Goal: Task Accomplishment & Management: Manage account settings

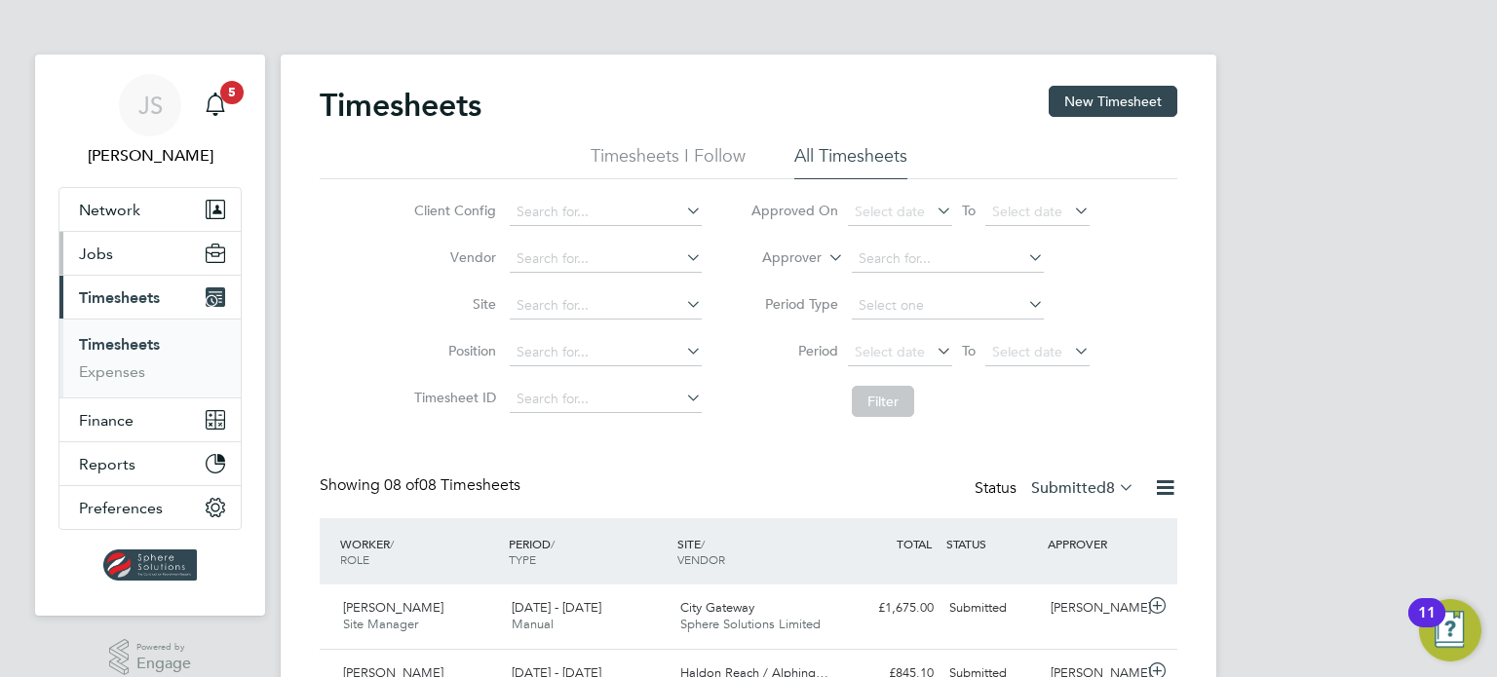
click at [94, 248] on span "Jobs" at bounding box center [96, 254] width 34 height 19
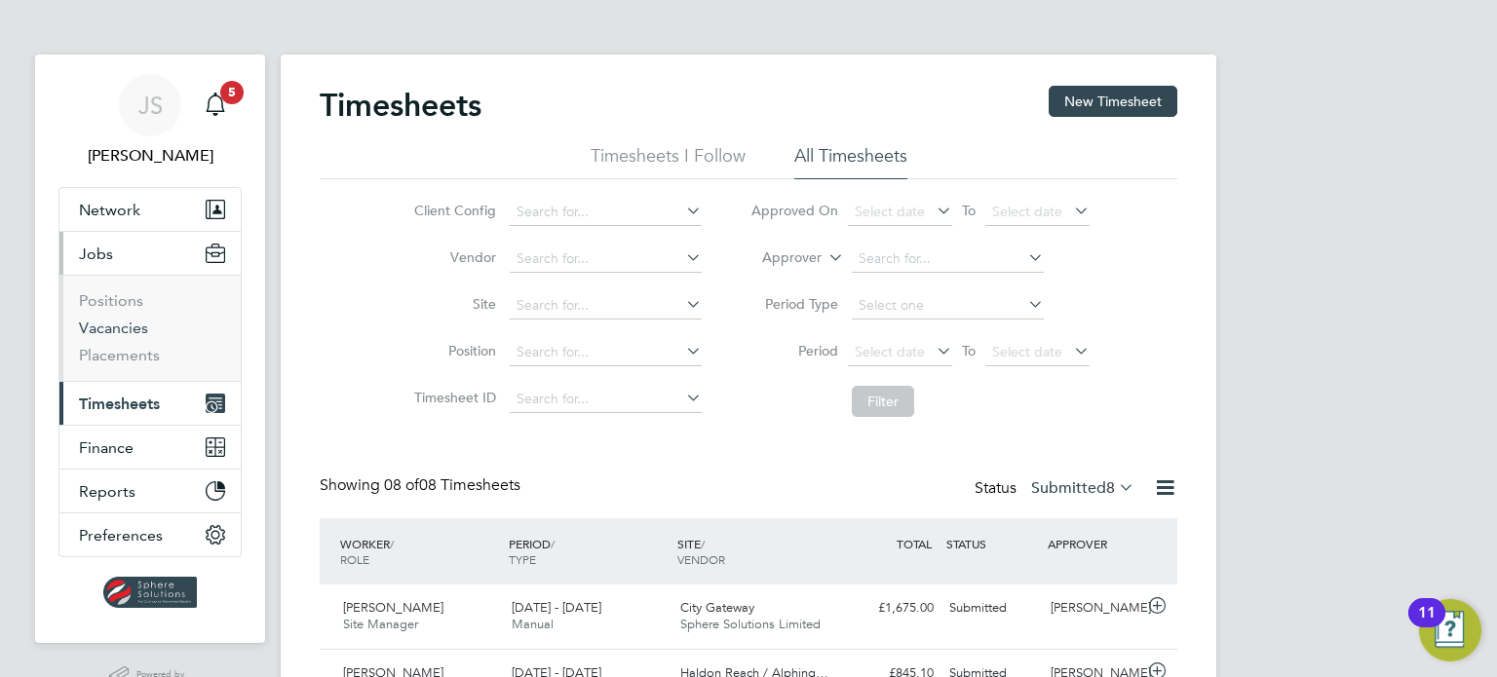
click at [121, 330] on link "Vacancies" at bounding box center [113, 328] width 69 height 19
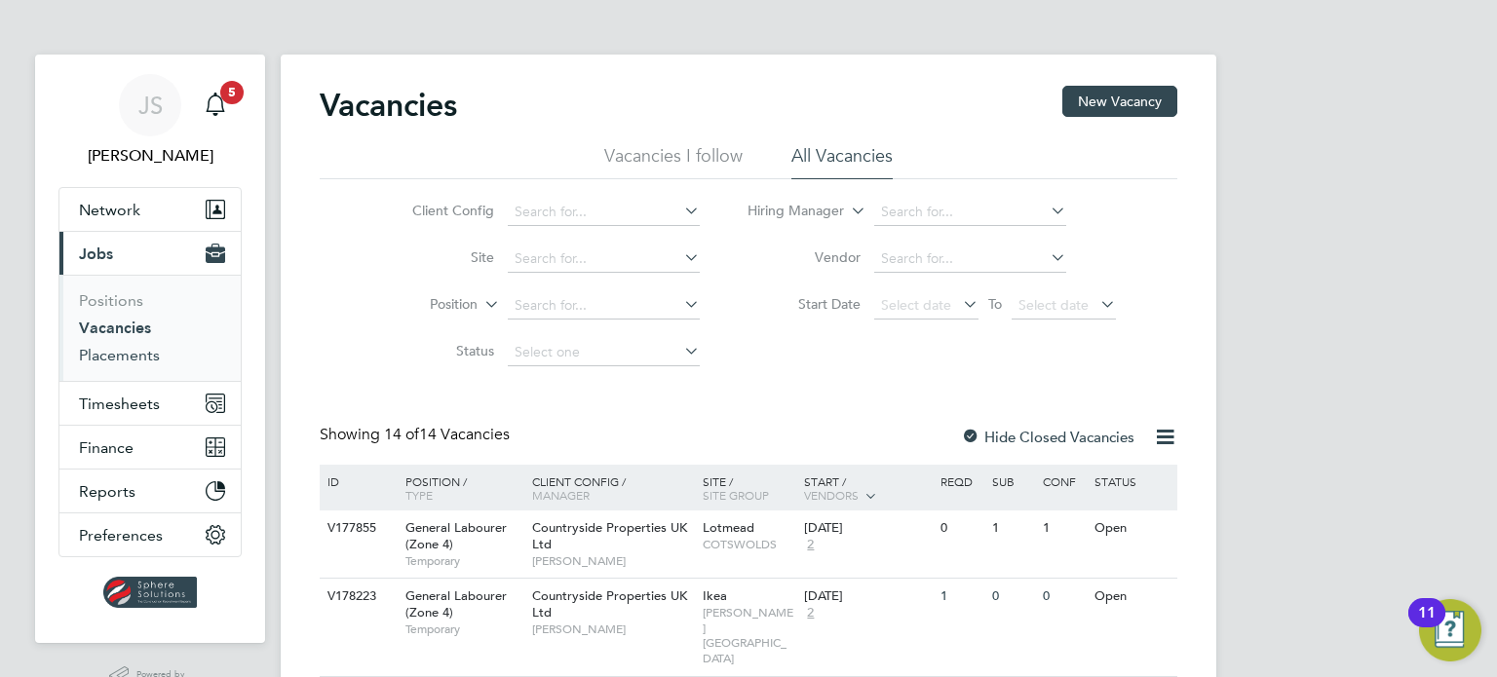
click at [128, 362] on link "Placements" at bounding box center [119, 355] width 81 height 19
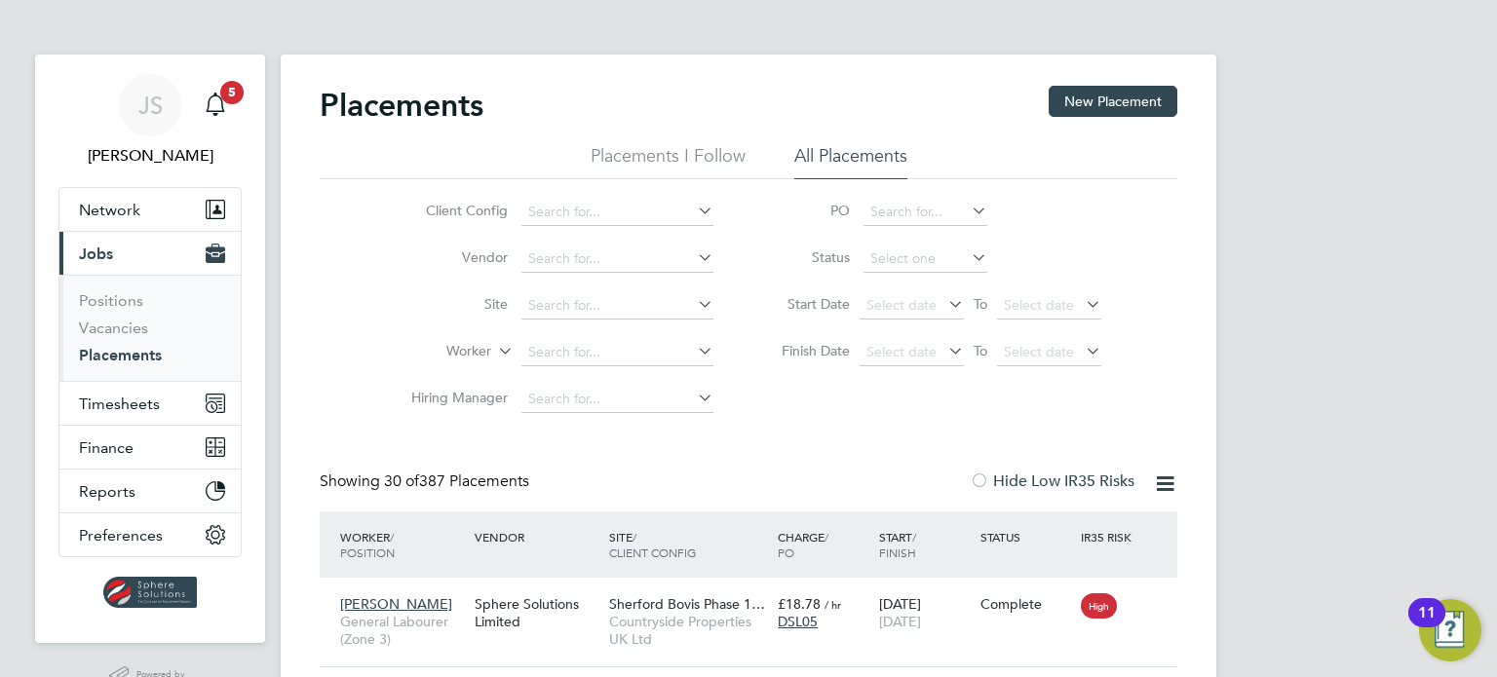
click at [595, 336] on li "Worker" at bounding box center [554, 352] width 366 height 47
click at [587, 352] on input at bounding box center [617, 352] width 192 height 27
click at [601, 378] on li "Tyler Bot wright" at bounding box center [652, 378] width 262 height 26
type input "Tyler Botwright"
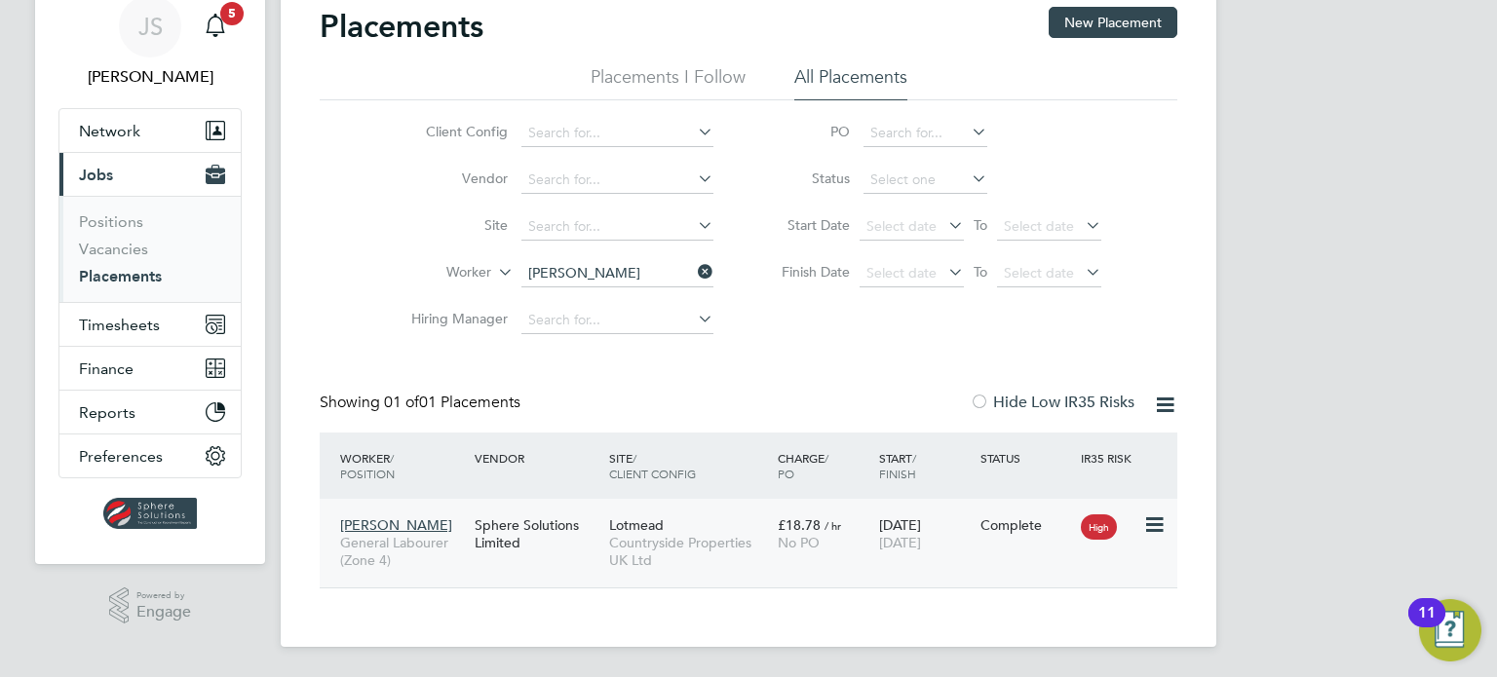
click at [1065, 549] on div "Tyler Botwright General Labourer (Zone 4) Sphere Solutions Limited Lotmead Coun…" at bounding box center [748, 543] width 857 height 89
click at [1158, 525] on icon at bounding box center [1152, 525] width 19 height 23
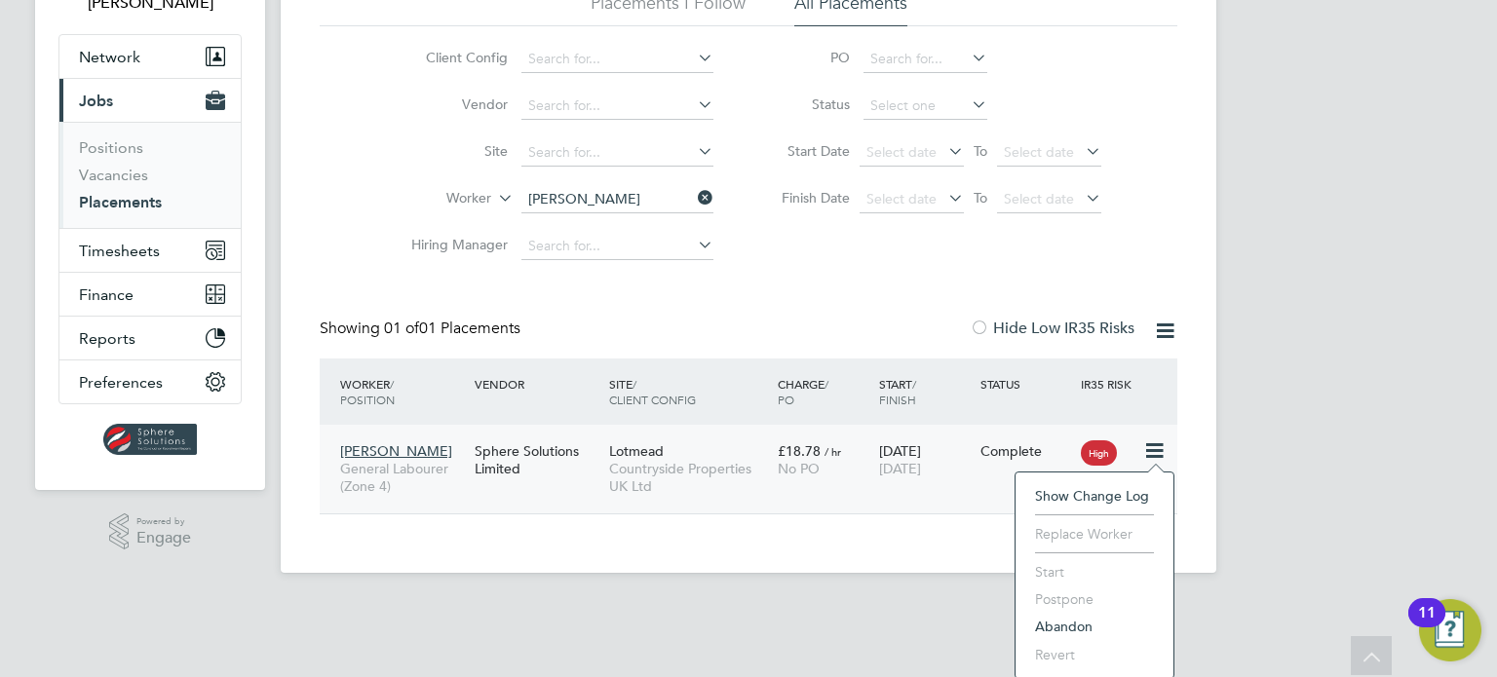
click at [971, 471] on div "16 Jul 2025 09 Aug 2025" at bounding box center [924, 460] width 101 height 55
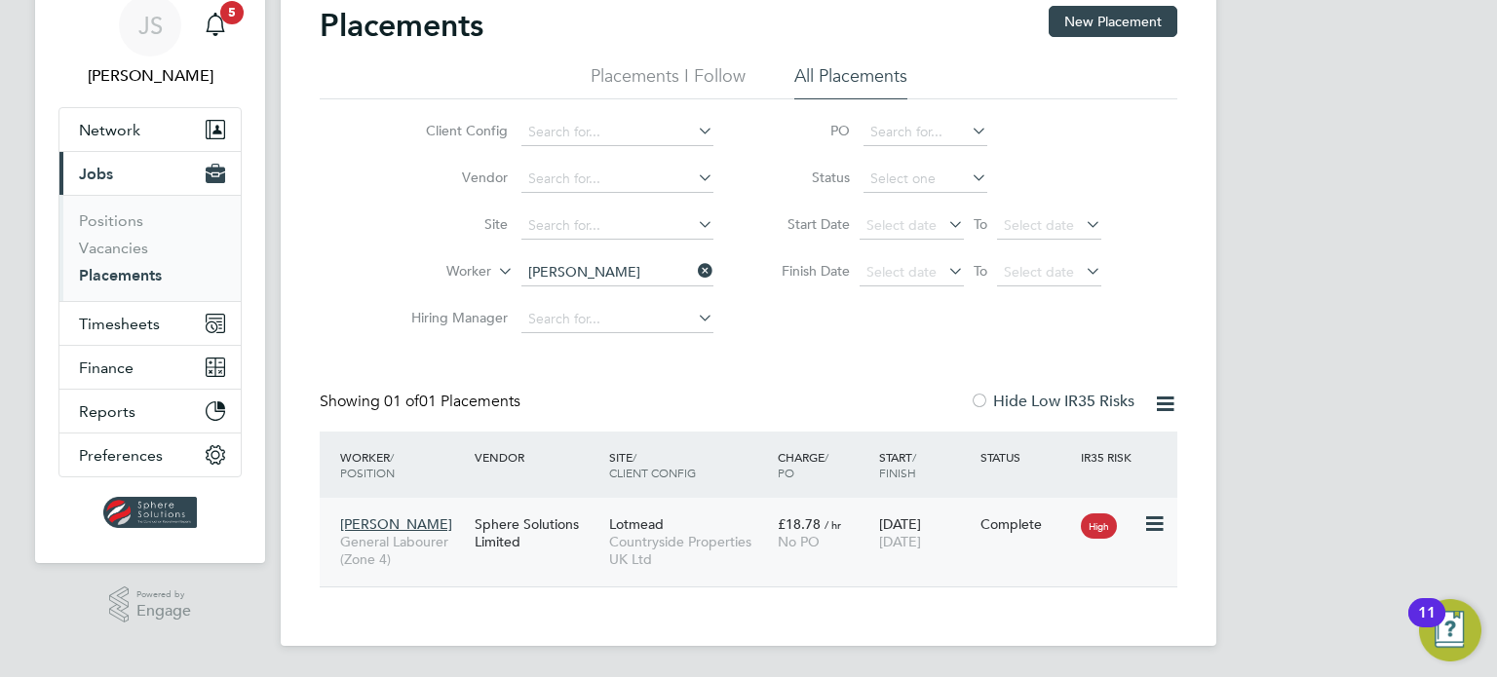
scroll to position [79, 0]
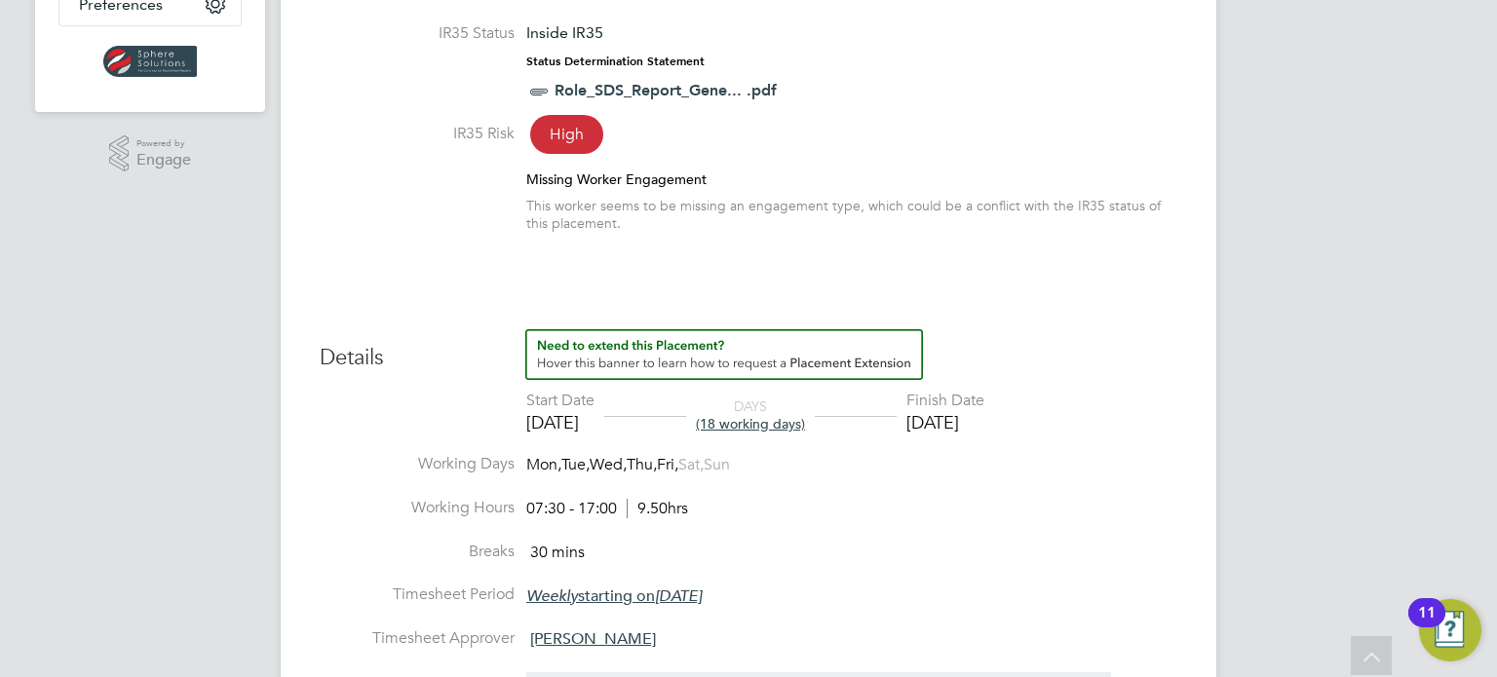
scroll to position [527, 0]
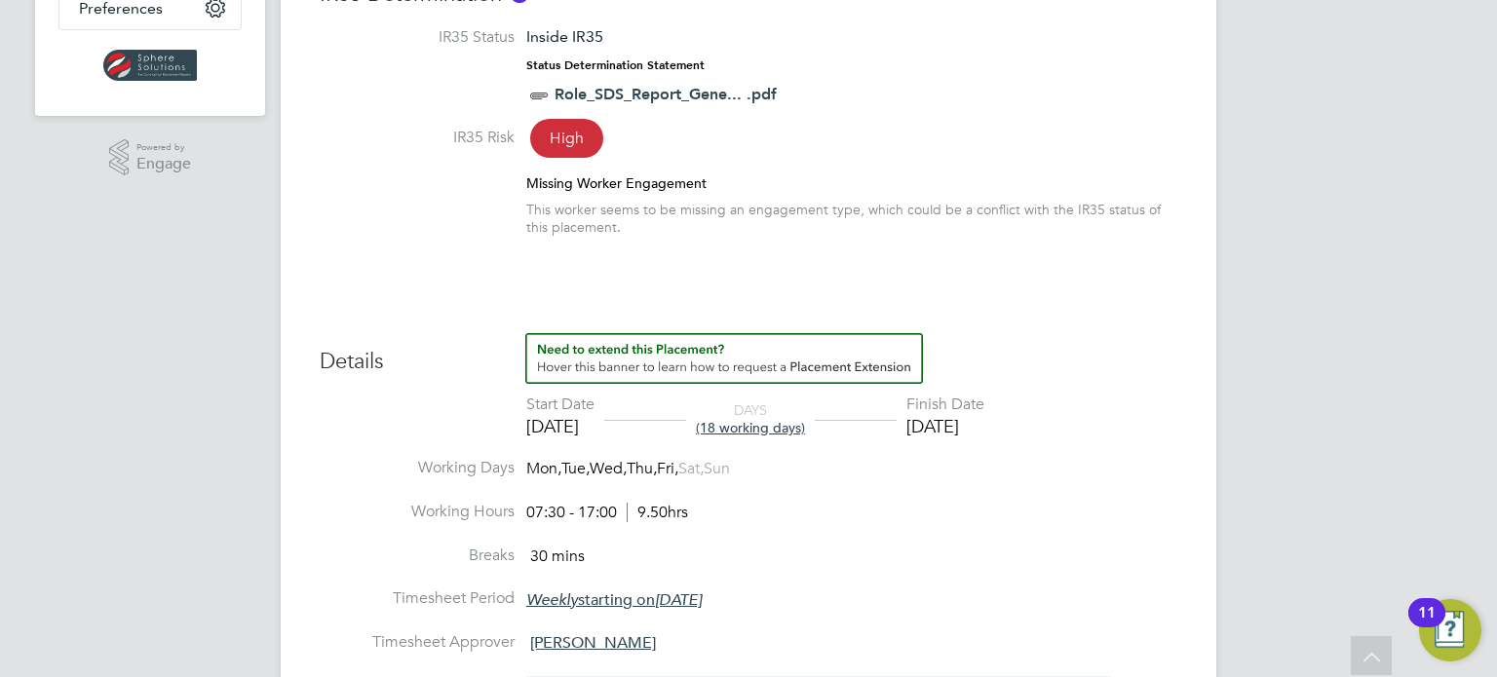
click at [984, 420] on div "09 Aug 2025" at bounding box center [945, 426] width 78 height 22
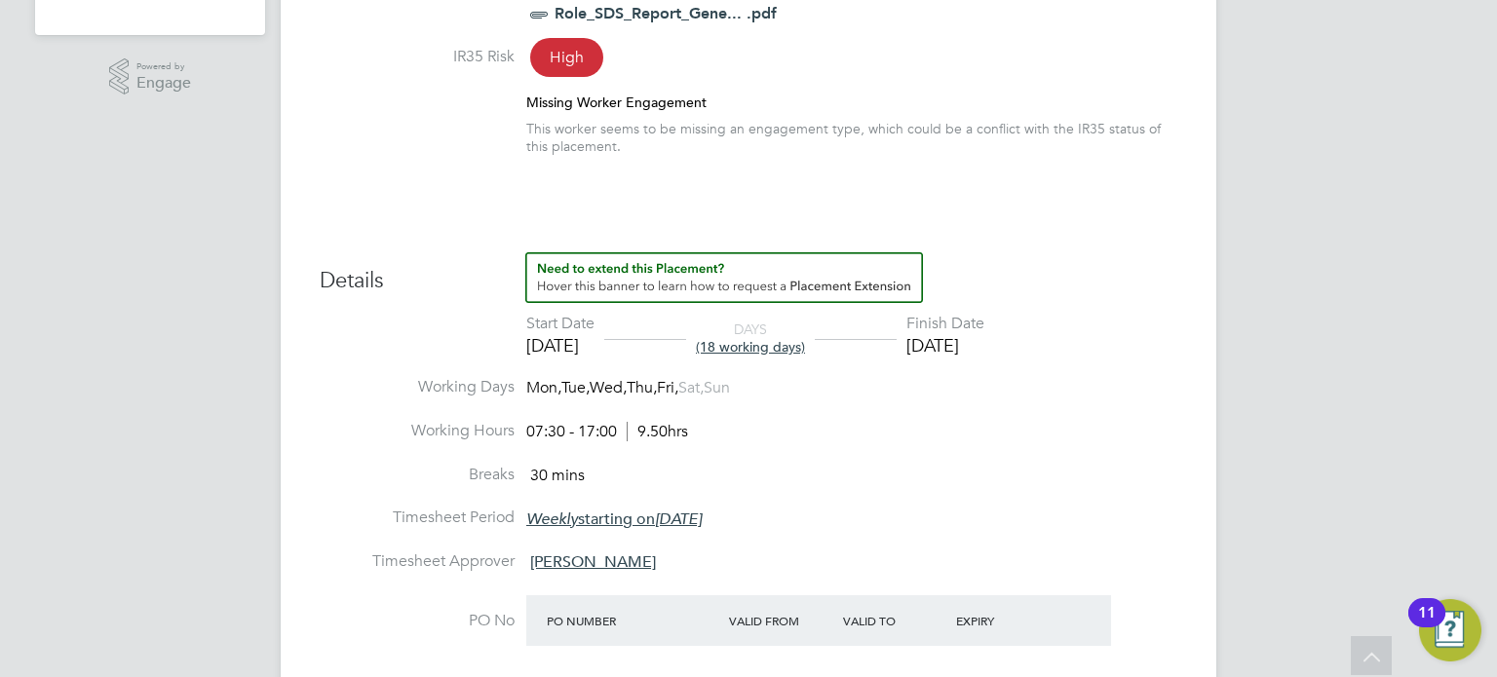
scroll to position [40, 0]
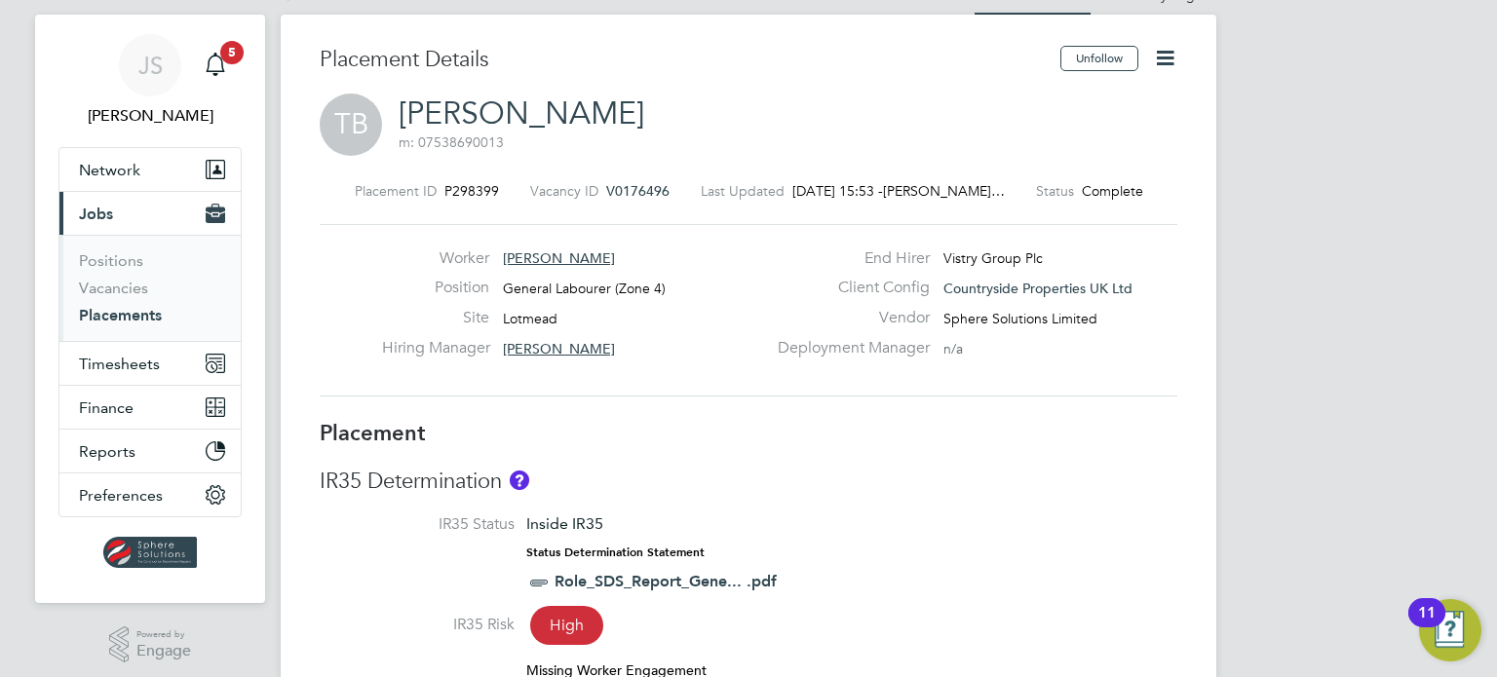
click at [1170, 51] on icon at bounding box center [1165, 58] width 24 height 24
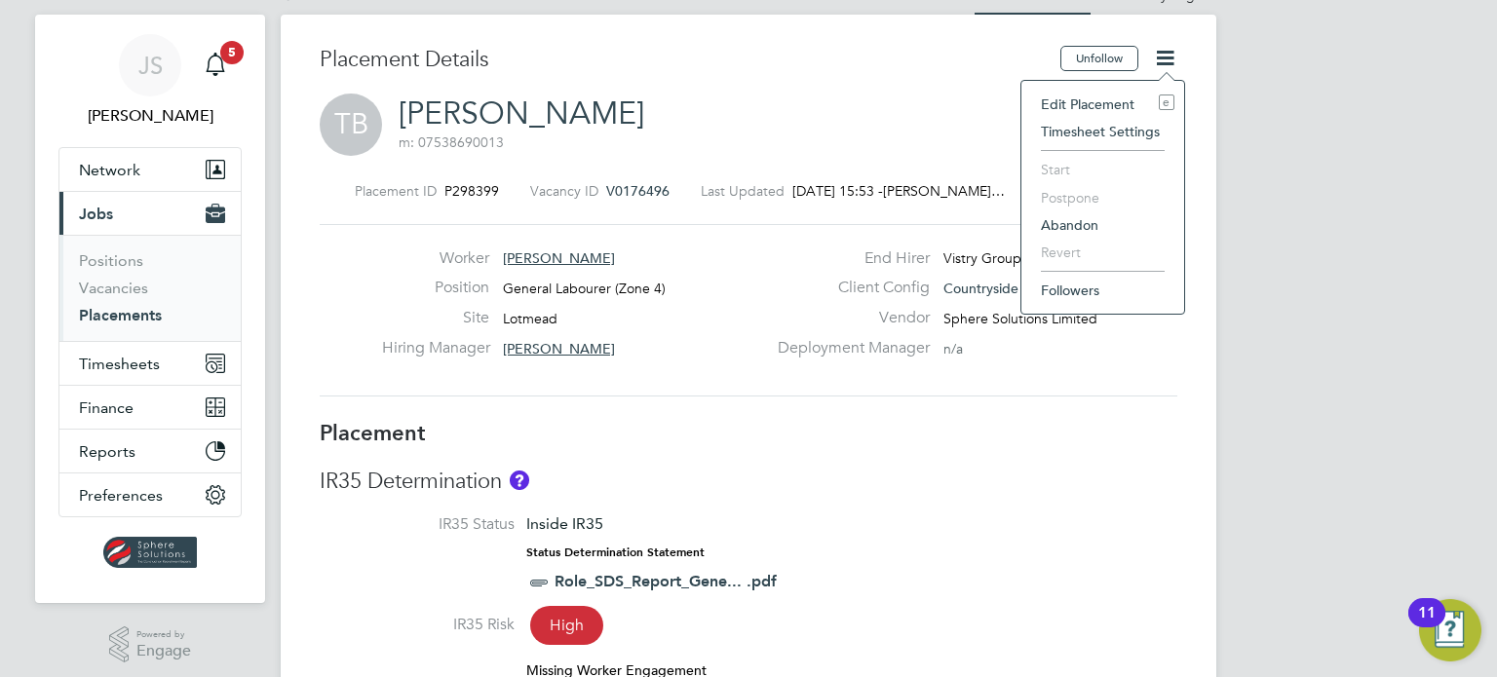
click at [1071, 100] on li "Edit Placement e" at bounding box center [1102, 104] width 143 height 27
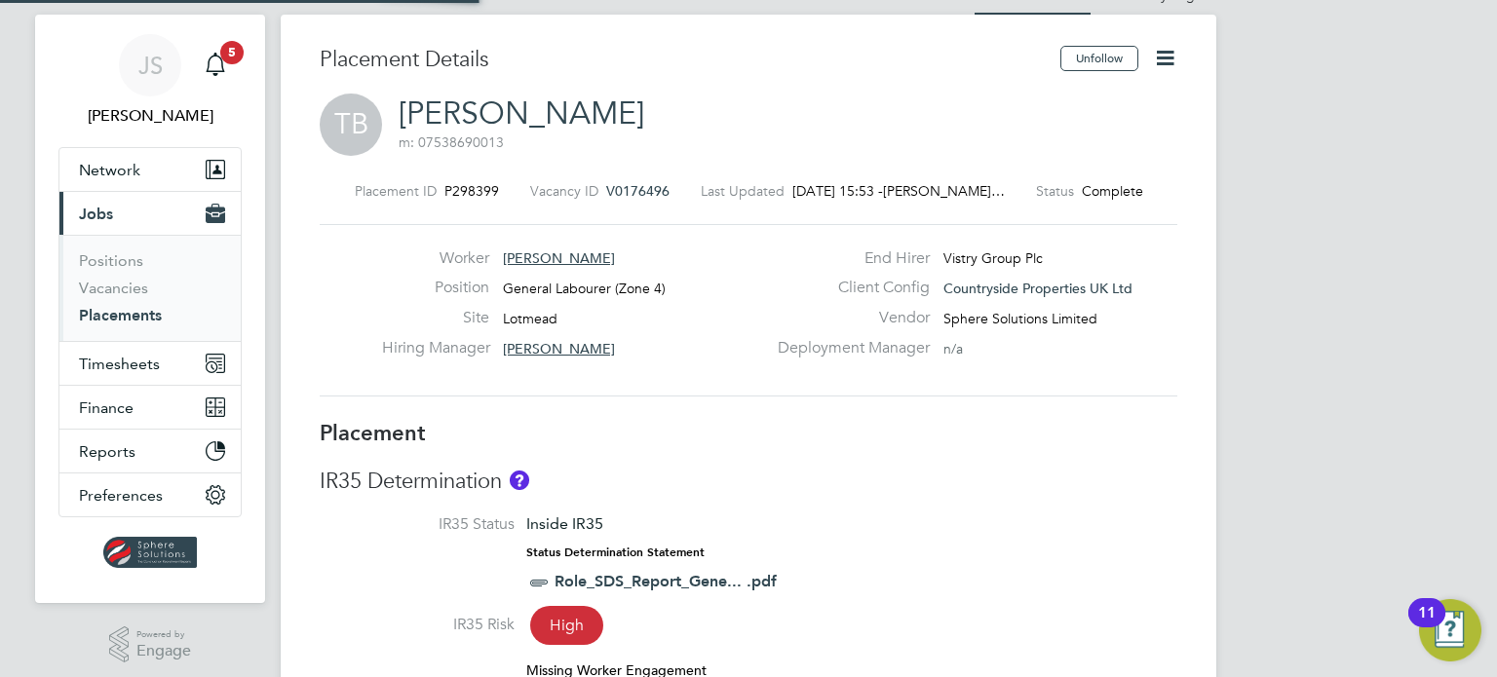
type input "[PERSON_NAME]"
type input "16 Jul 2025"
type input "09 Aug 2025"
type input "07:30"
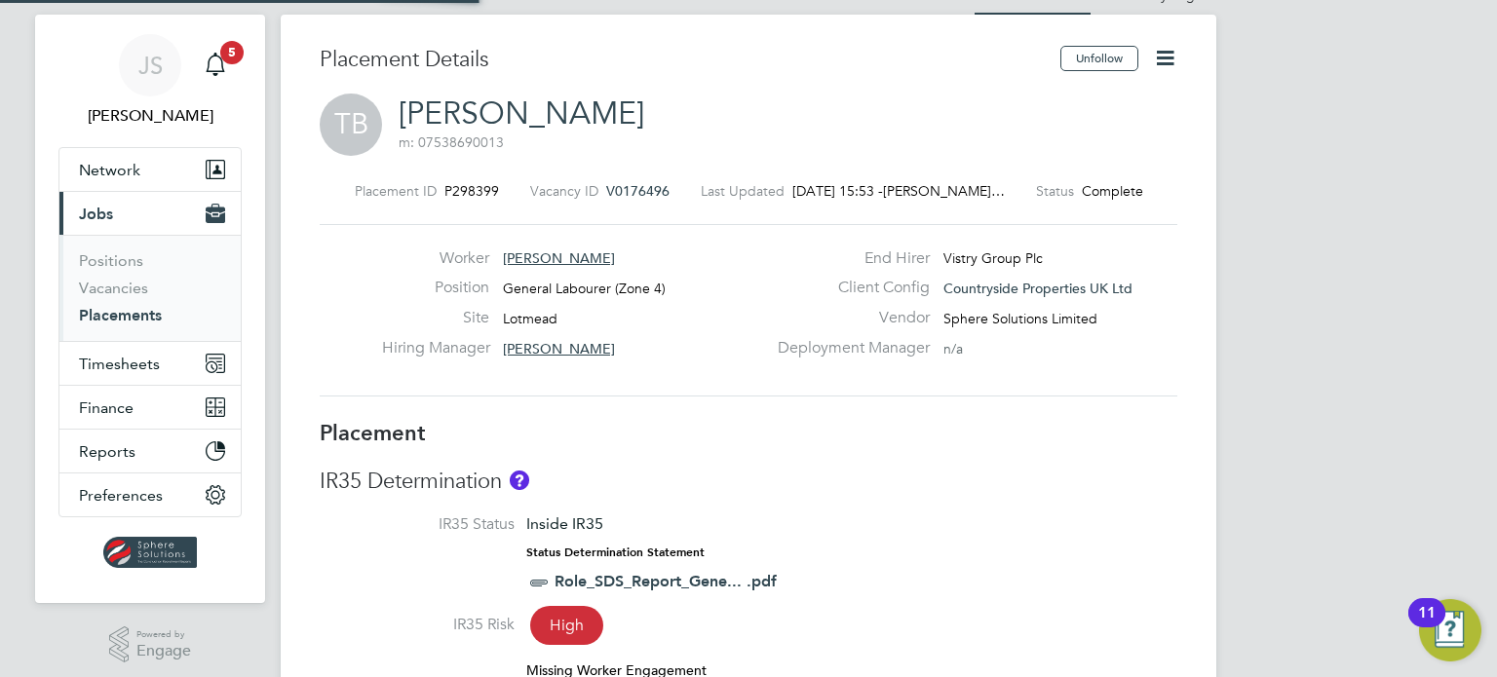
type input "17:00"
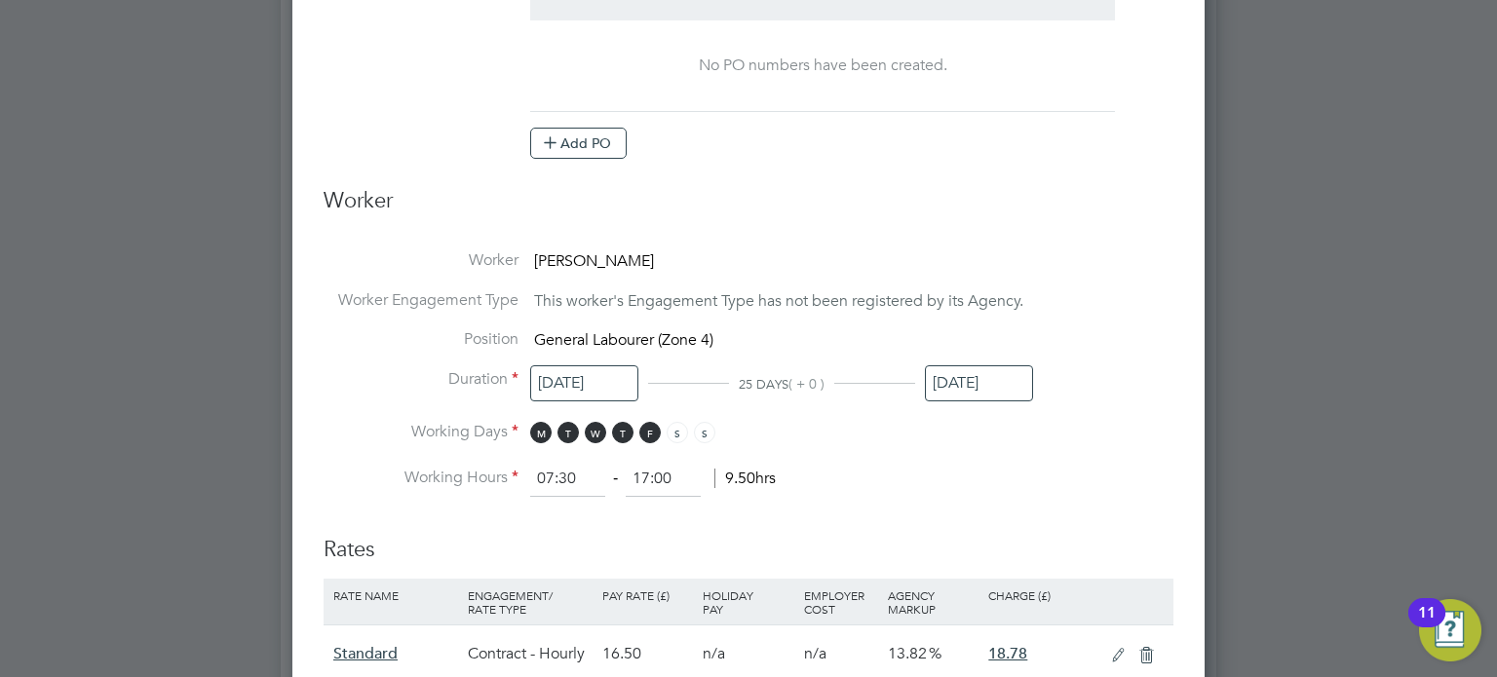
click at [969, 389] on input "09 Aug 2025" at bounding box center [979, 383] width 108 height 36
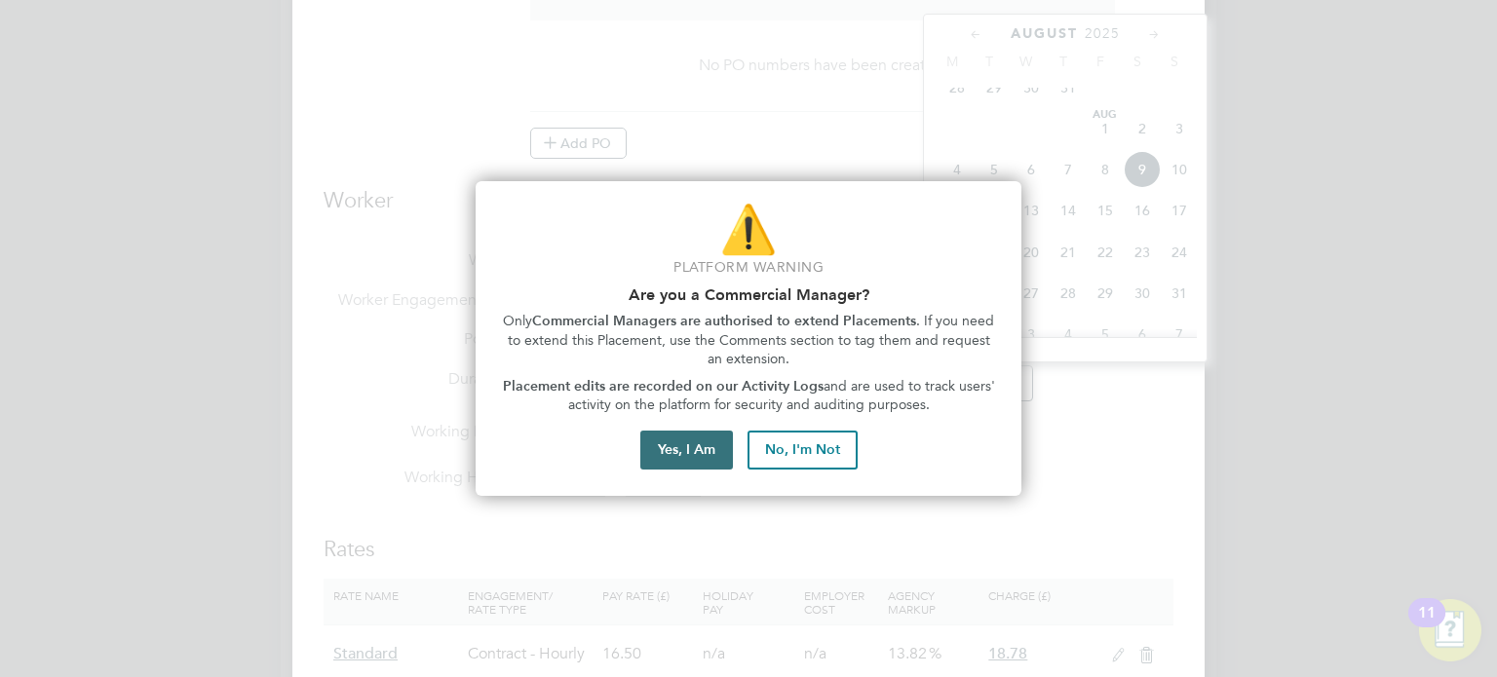
click at [721, 448] on button "Yes, I Am" at bounding box center [686, 450] width 93 height 39
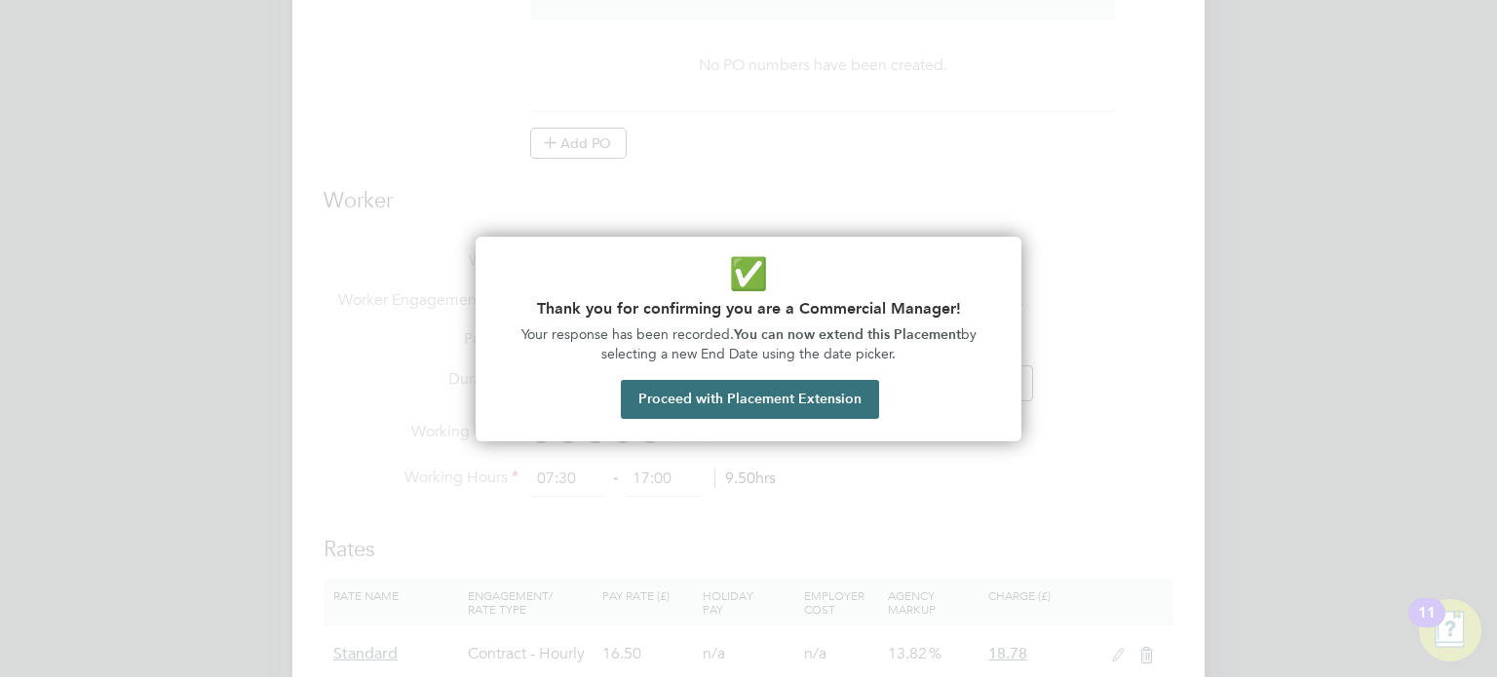
click at [803, 408] on button "Proceed with Placement Extension" at bounding box center [750, 399] width 258 height 39
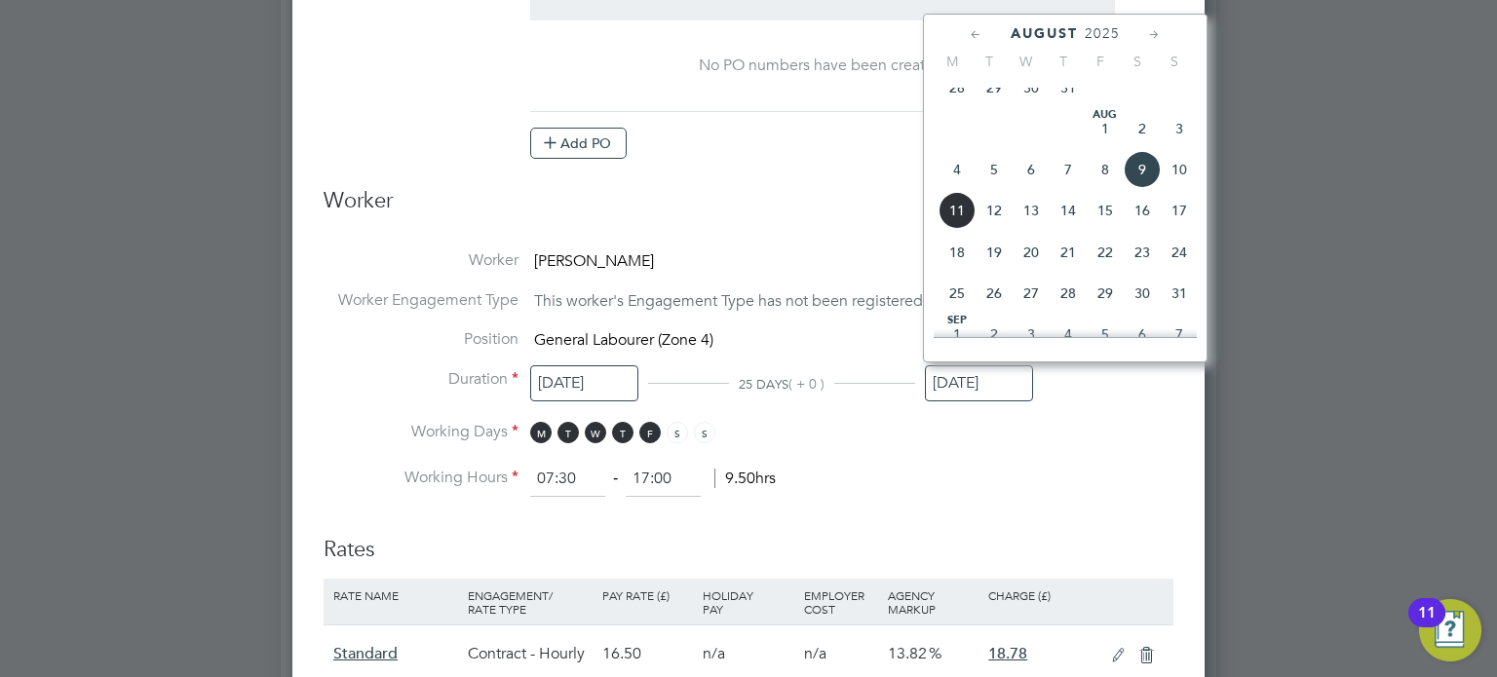
click at [1155, 30] on icon at bounding box center [1154, 34] width 19 height 21
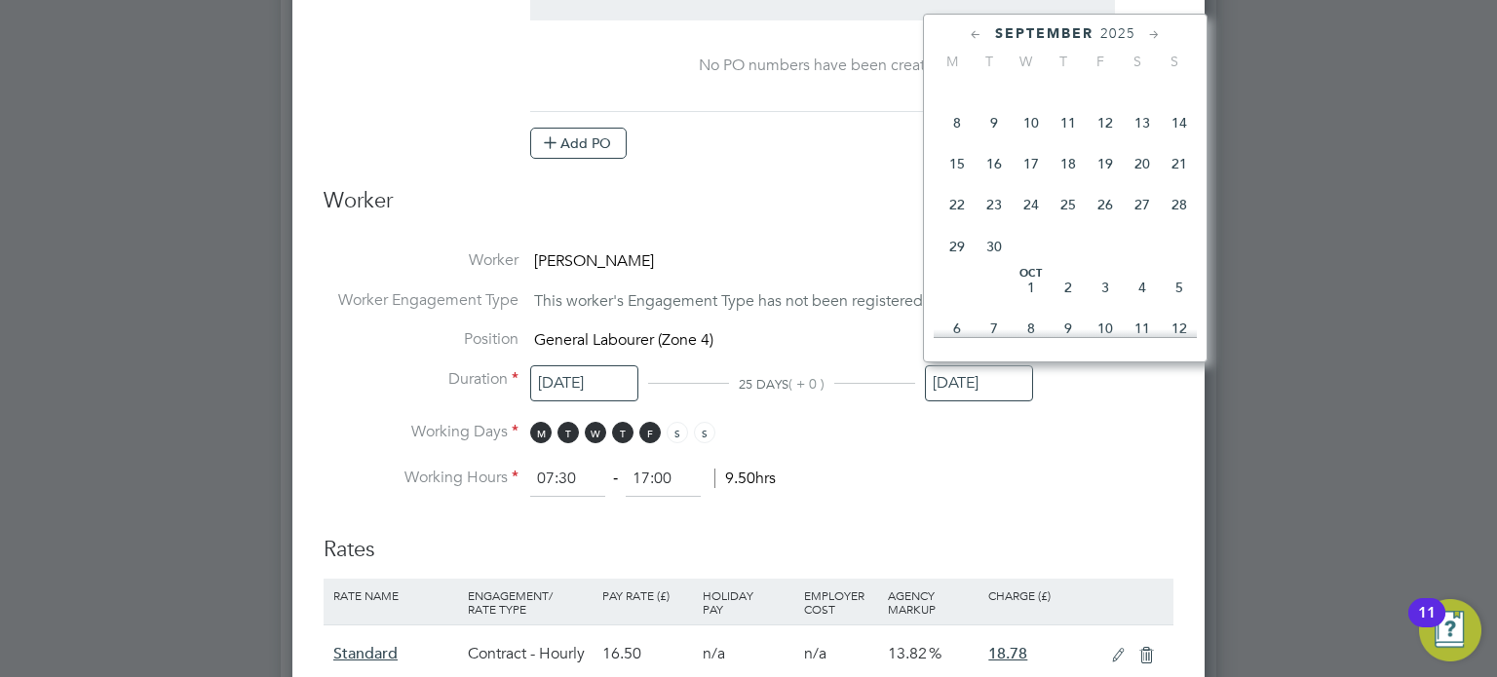
click at [1141, 306] on span "4" at bounding box center [1141, 287] width 37 height 37
type input "04 Oct 2025"
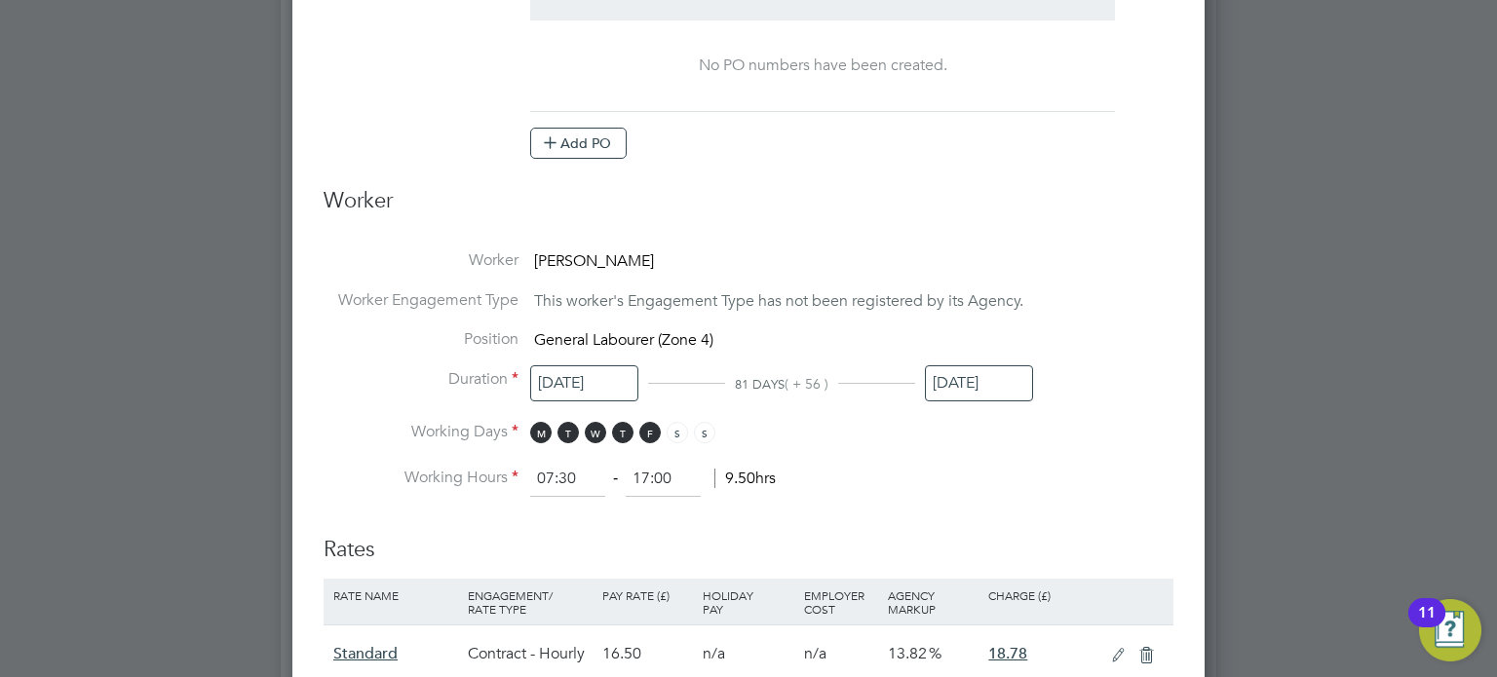
click at [1132, 456] on li "Working Days M T W T F S S" at bounding box center [749, 442] width 850 height 40
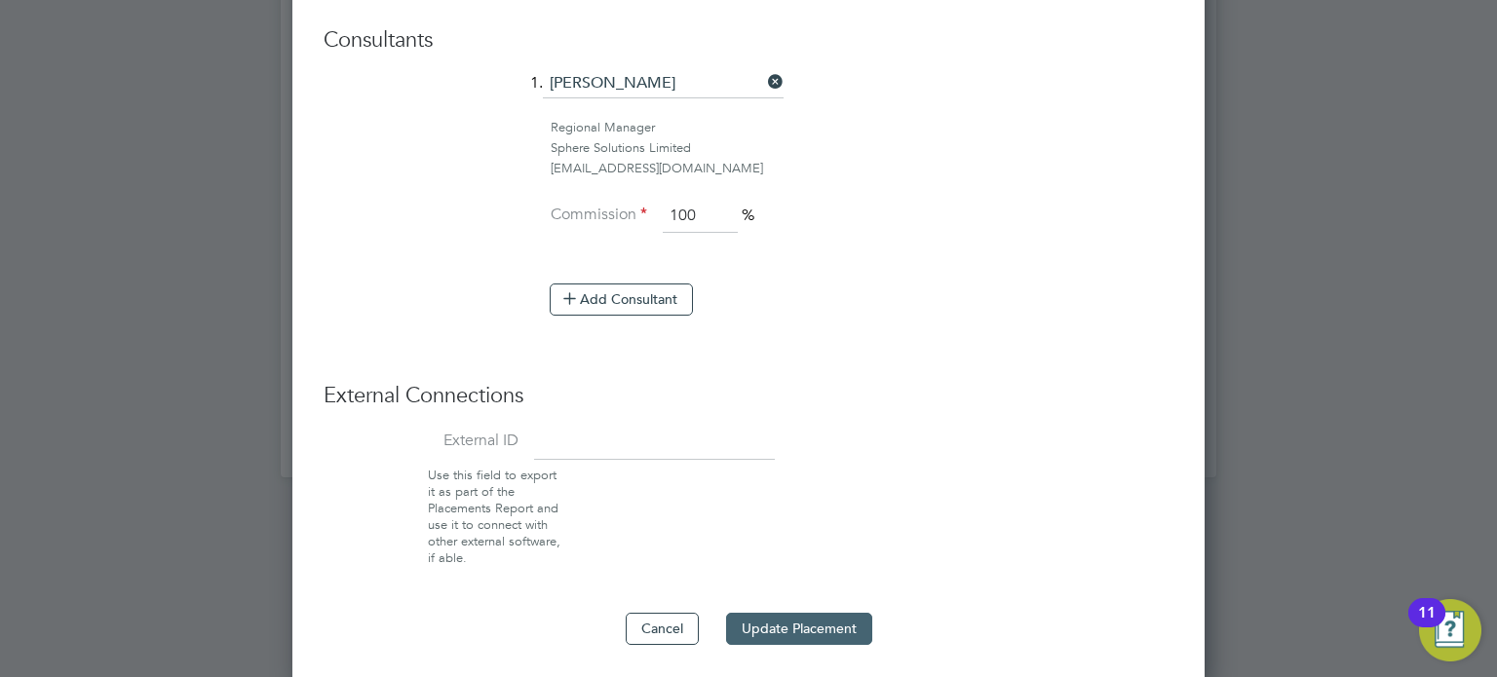
click at [784, 626] on button "Update Placement" at bounding box center [799, 628] width 146 height 31
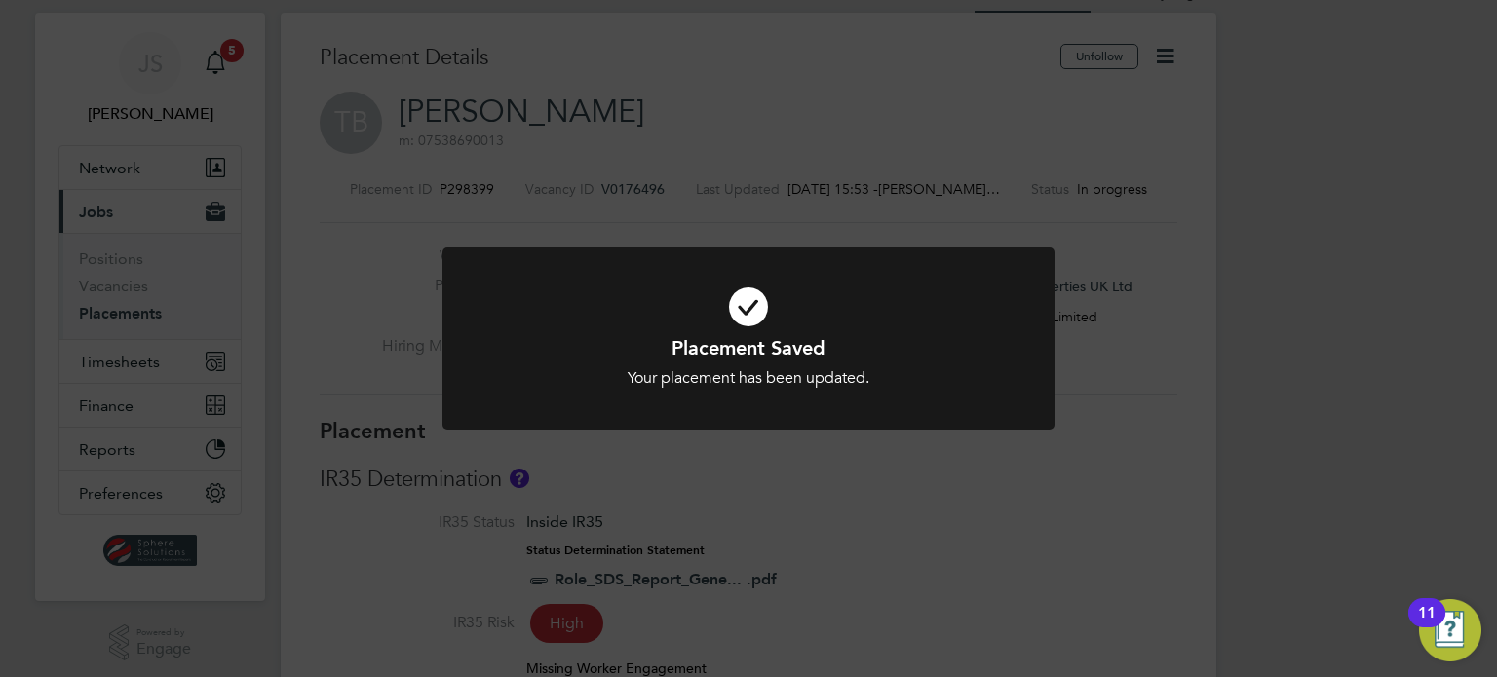
click at [1047, 512] on div "Placement Saved Your placement has been updated. Cancel Okay" at bounding box center [748, 338] width 1497 height 677
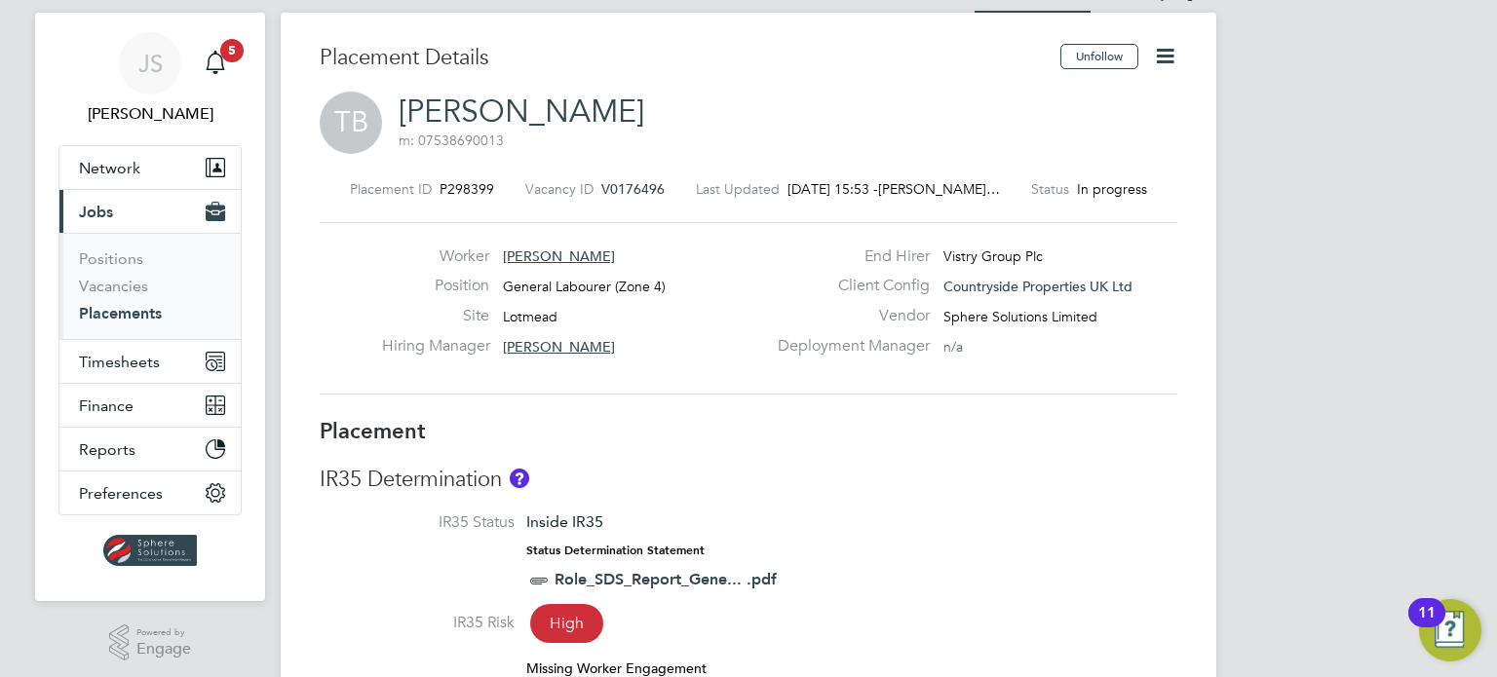
click at [104, 302] on li "Vacancies" at bounding box center [152, 290] width 146 height 27
click at [104, 313] on link "Placements" at bounding box center [120, 313] width 83 height 19
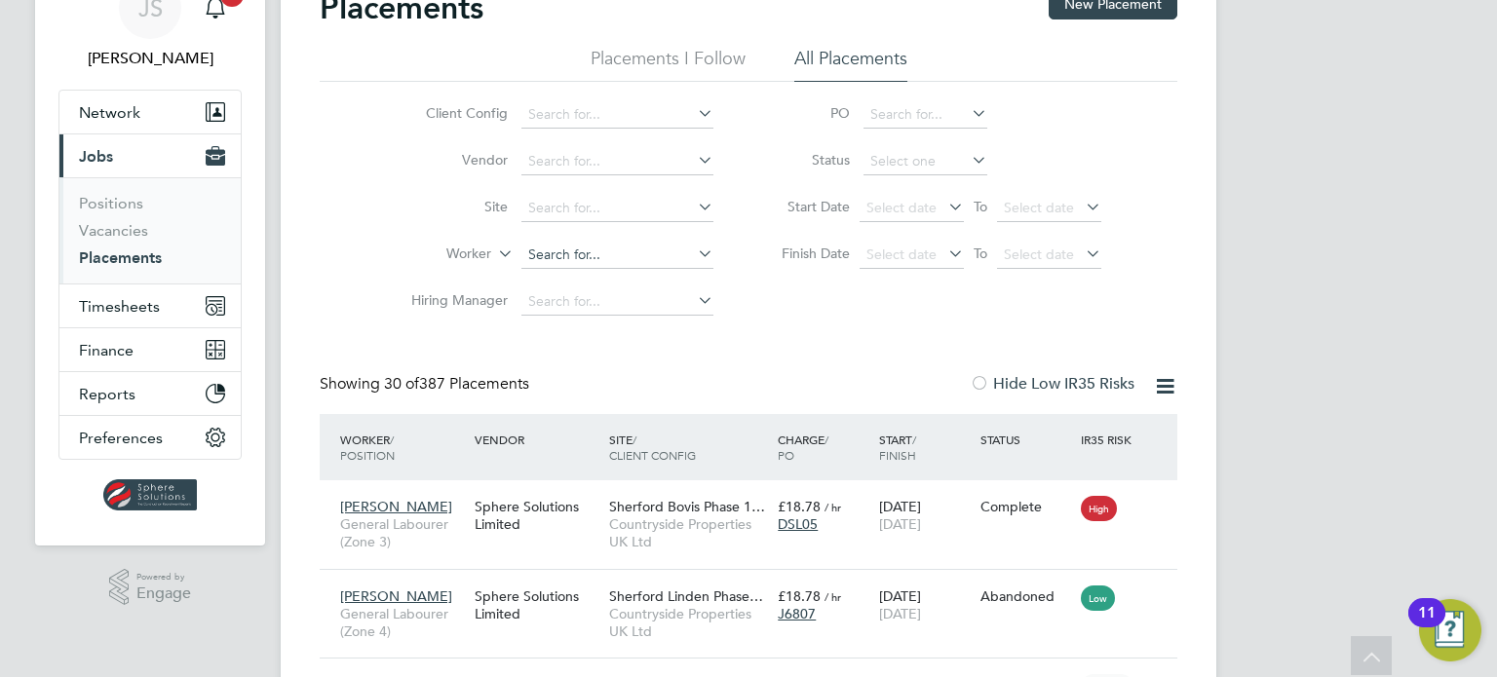
click at [571, 250] on input at bounding box center [617, 255] width 192 height 27
click at [617, 395] on li "Matthew Williams" at bounding box center [641, 387] width 241 height 26
type input "[PERSON_NAME]"
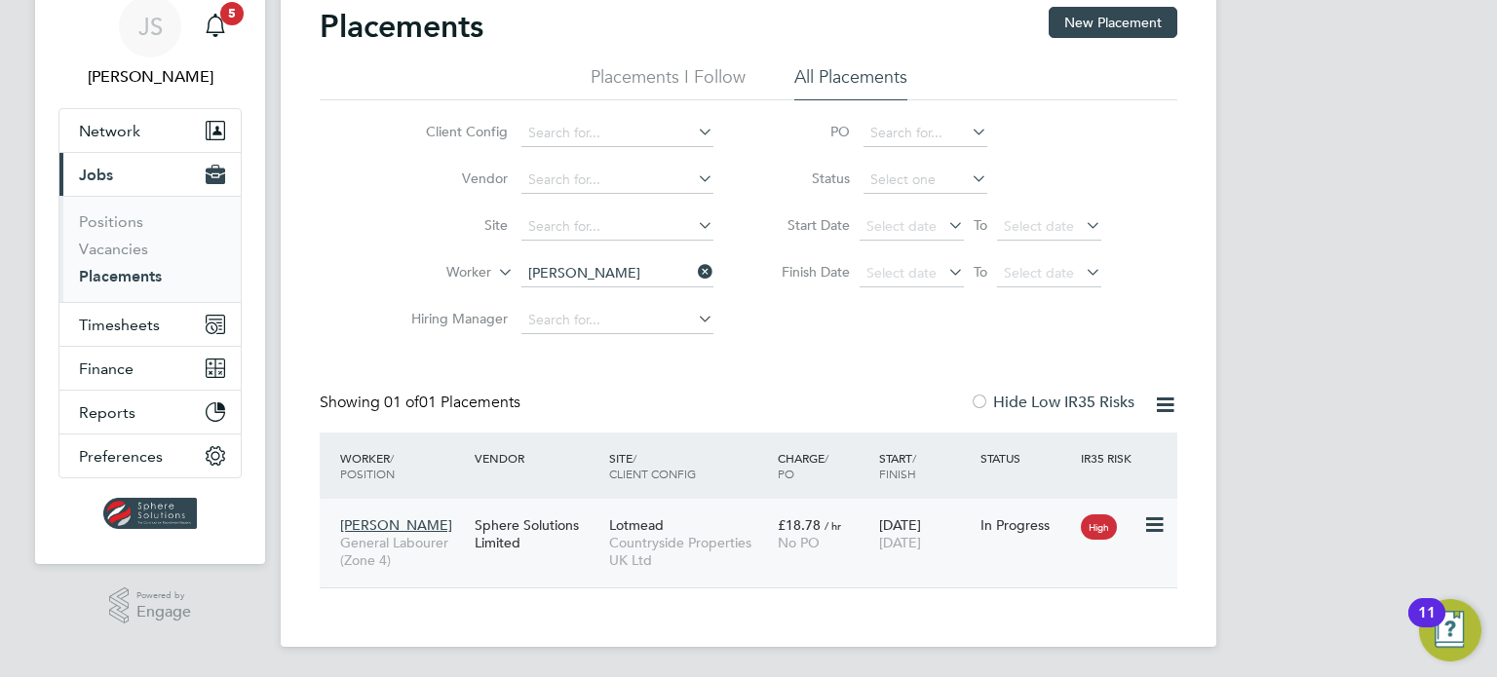
click at [1057, 542] on div "In Progress" at bounding box center [1025, 525] width 101 height 37
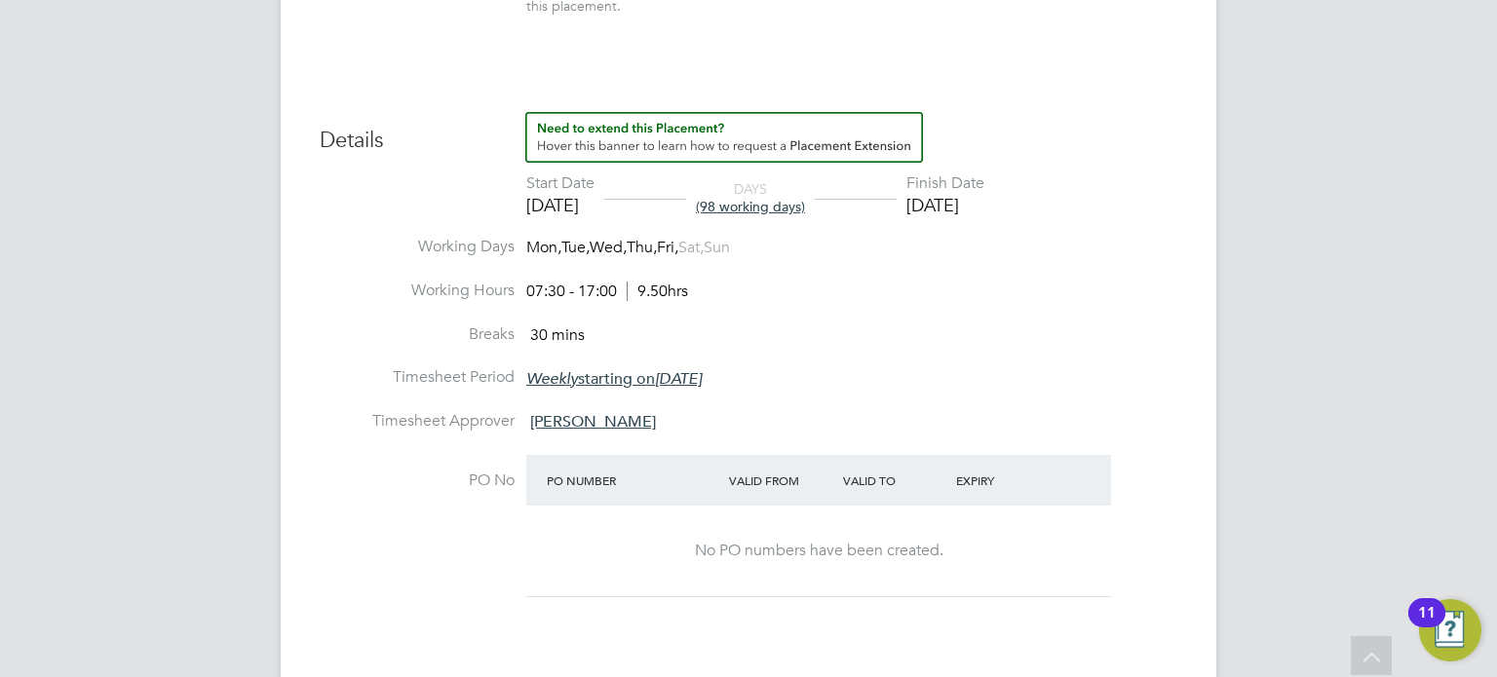
click at [984, 198] on div "[DATE]" at bounding box center [945, 205] width 78 height 22
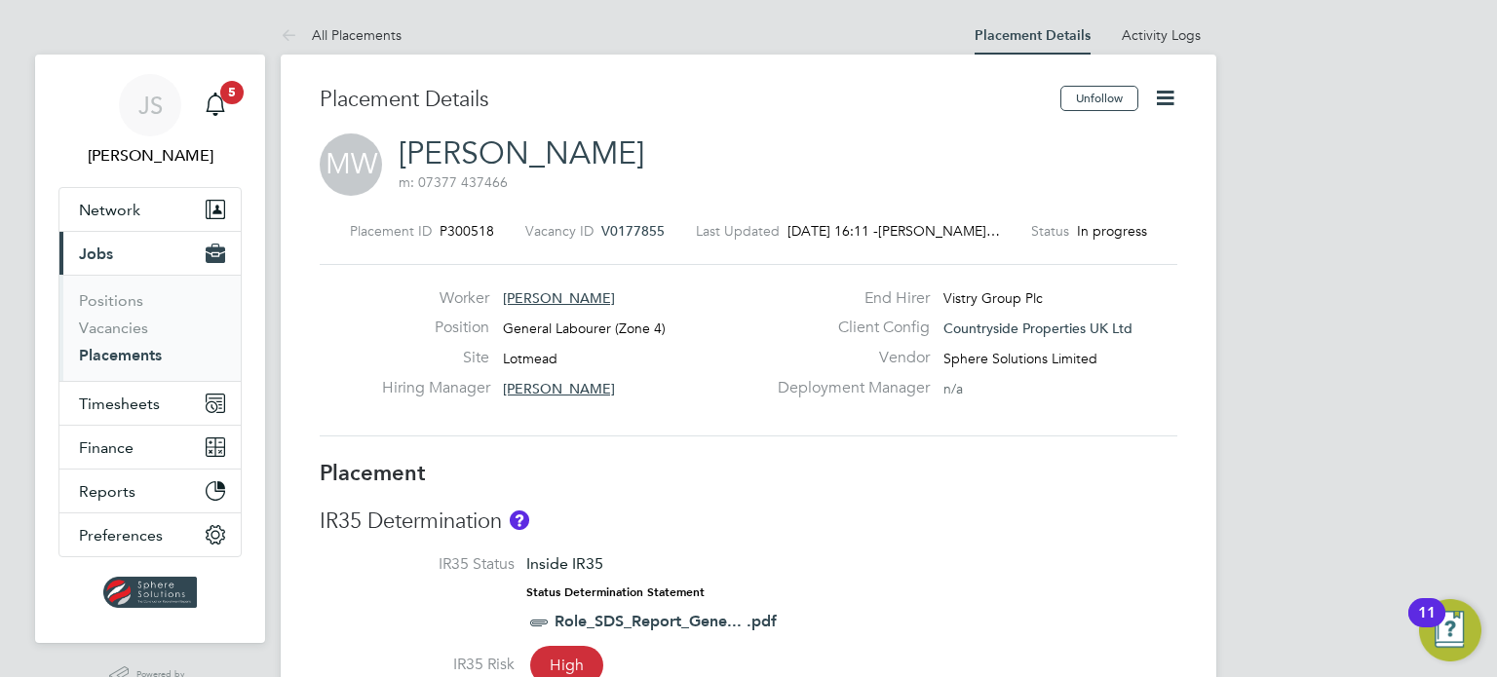
click at [1160, 93] on icon at bounding box center [1165, 98] width 24 height 24
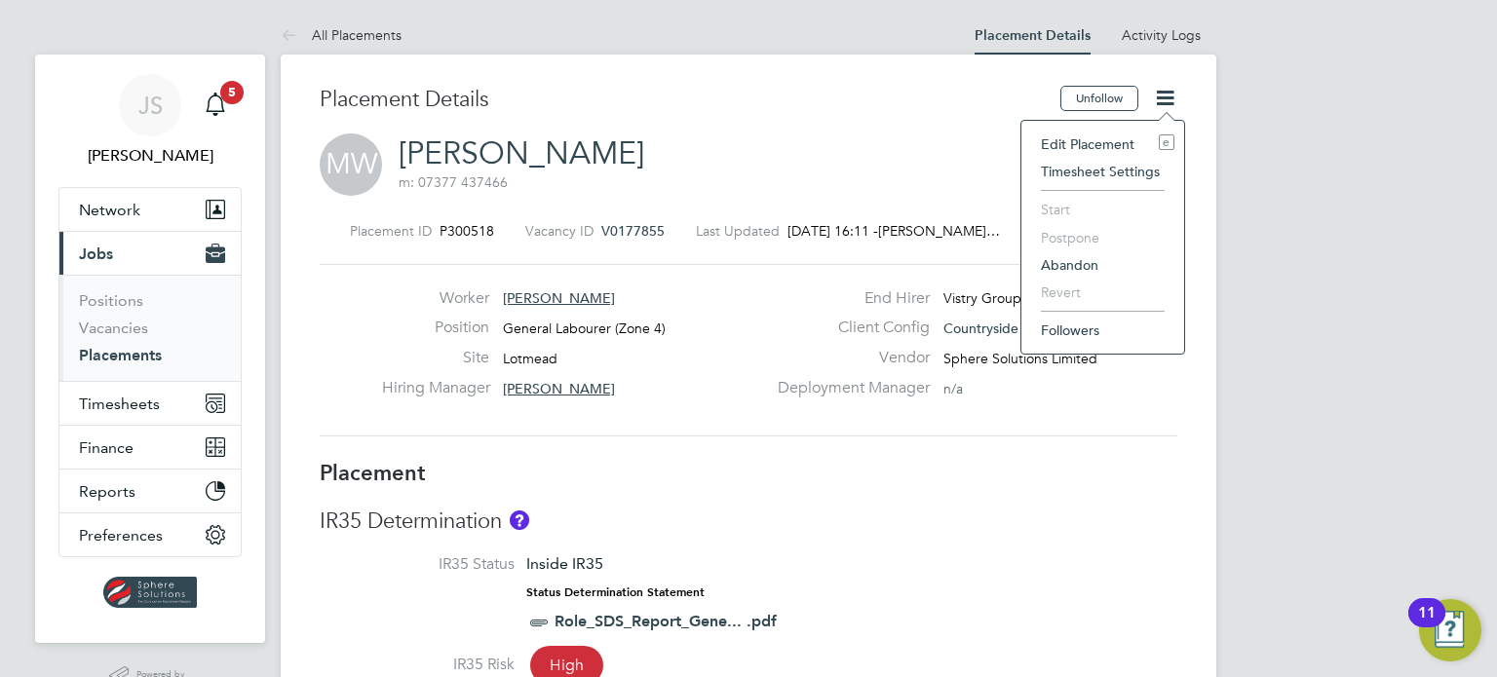
click at [1120, 131] on li "Edit Placement e" at bounding box center [1102, 144] width 143 height 27
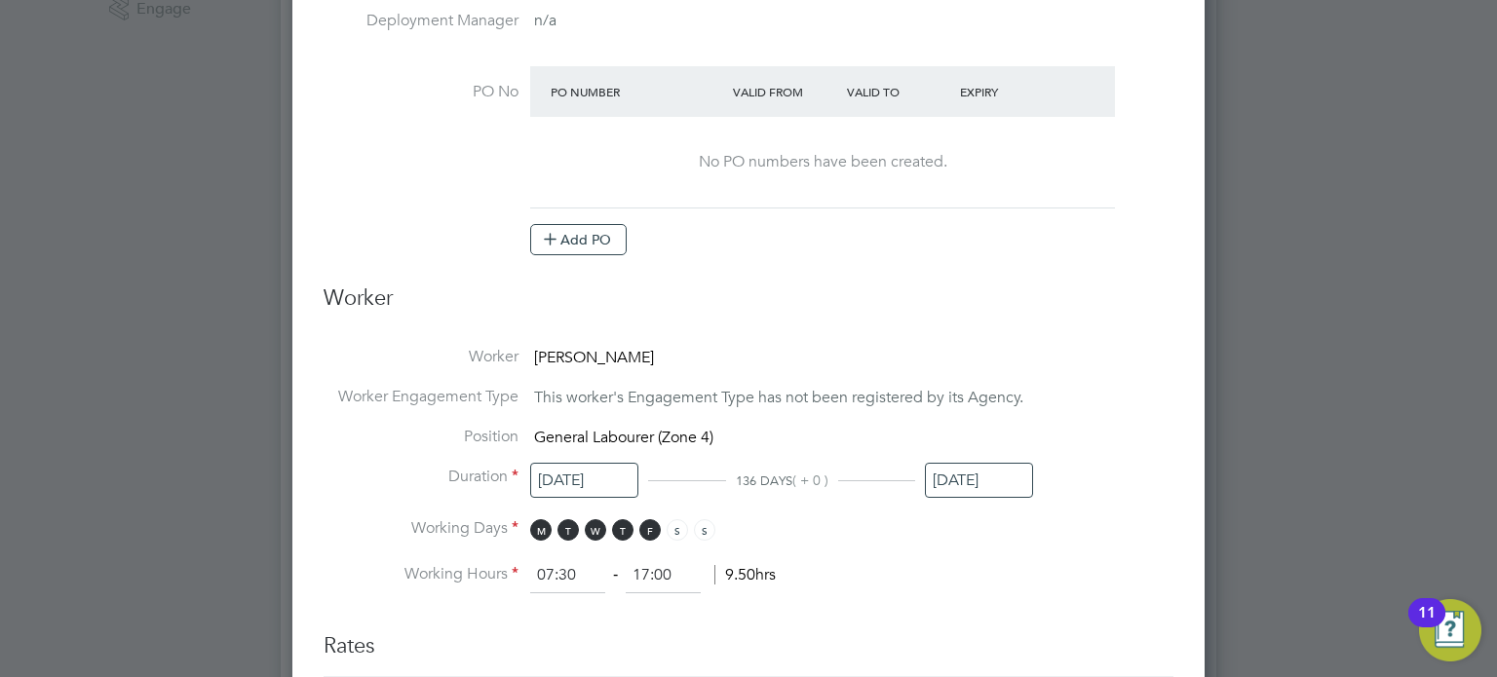
click at [991, 465] on input "[DATE]" at bounding box center [979, 481] width 108 height 36
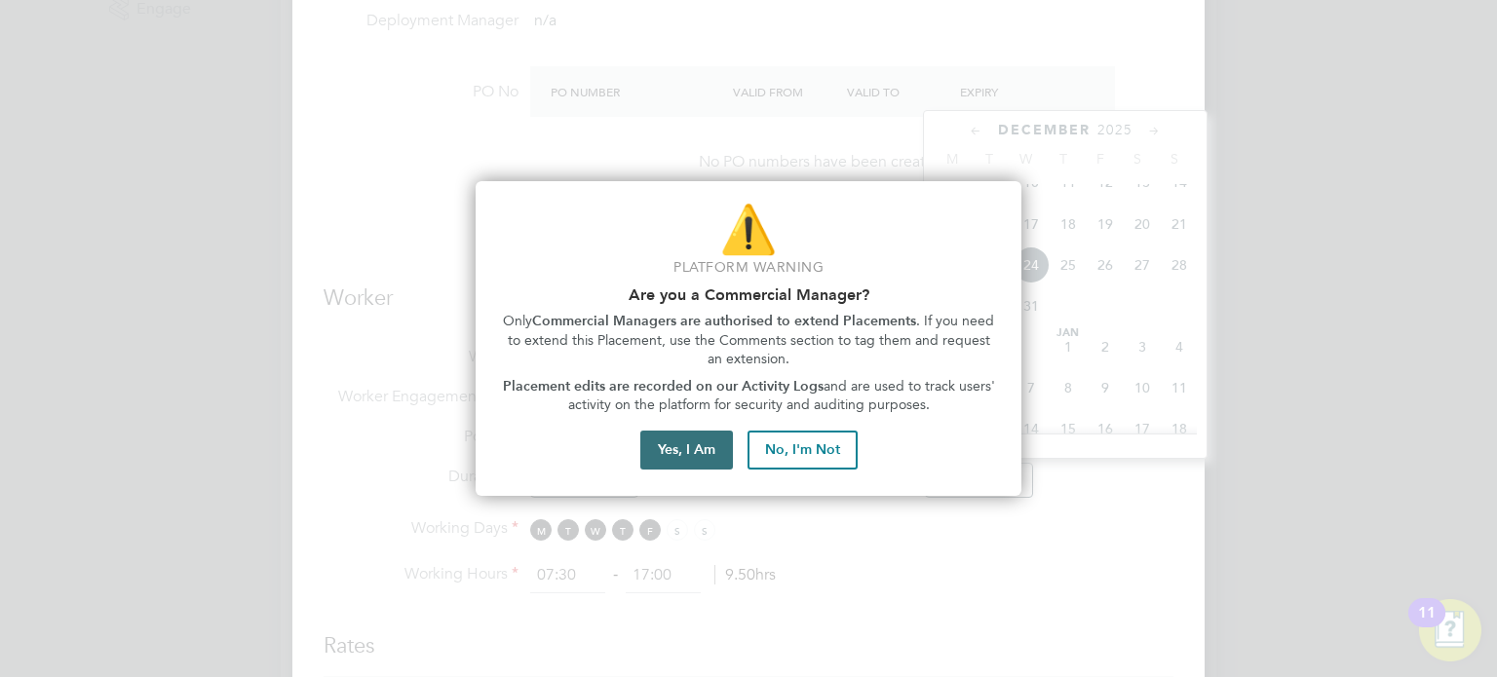
click at [676, 456] on button "Yes, I Am" at bounding box center [686, 450] width 93 height 39
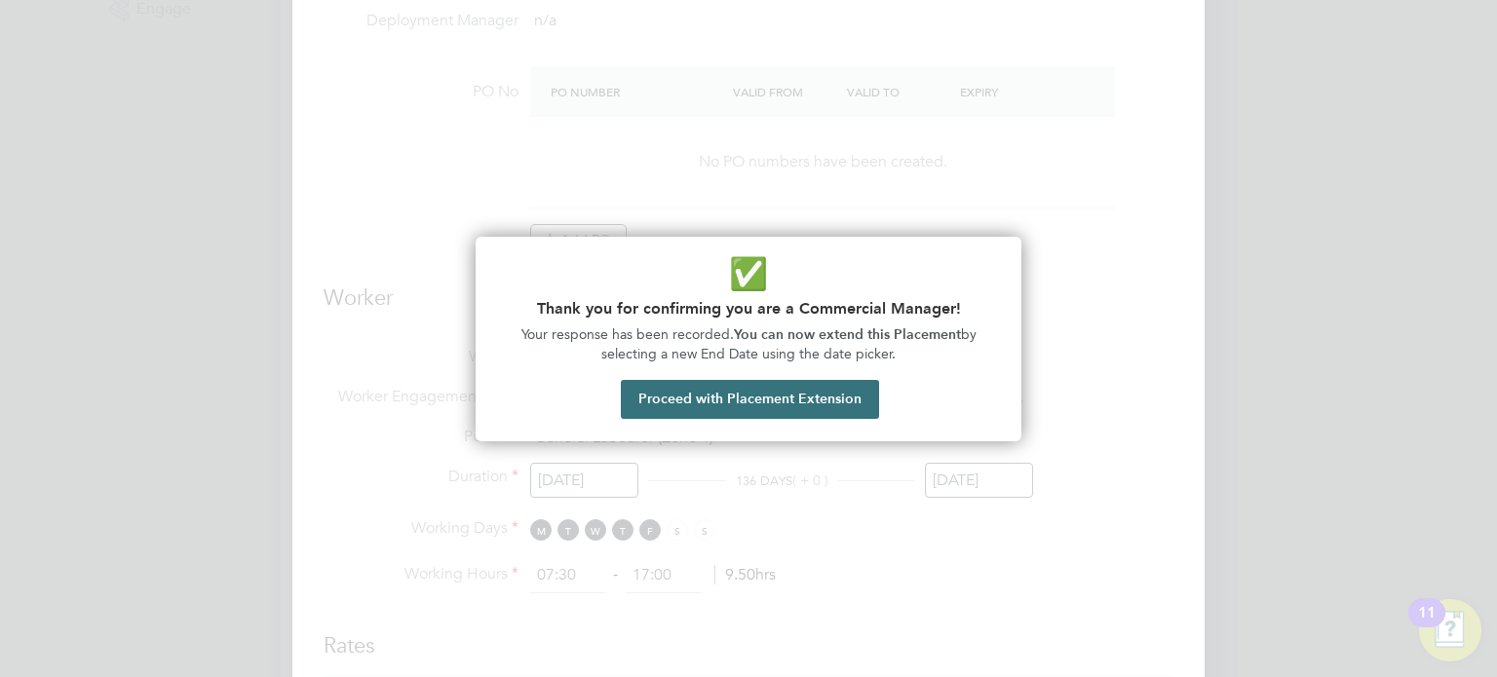
click at [683, 397] on button "Proceed with Placement Extension" at bounding box center [750, 399] width 258 height 39
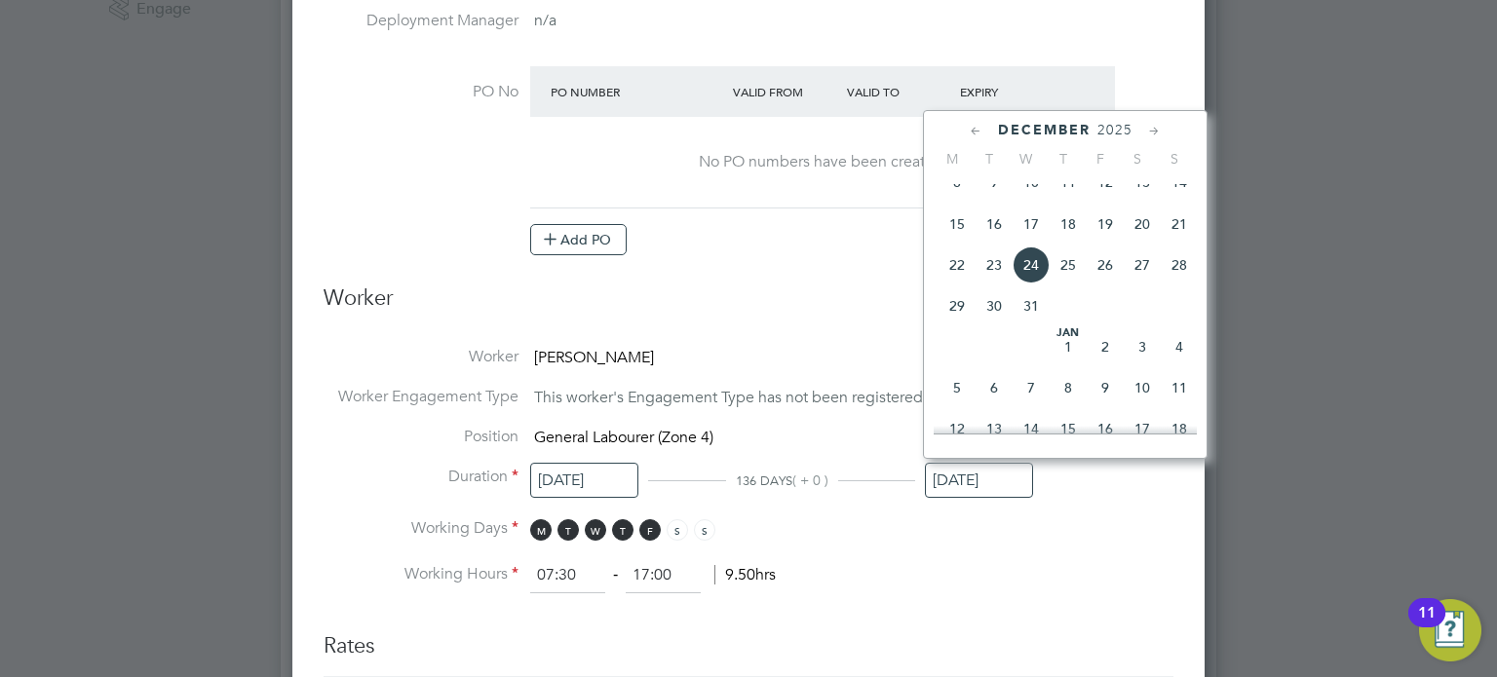
click at [971, 136] on icon at bounding box center [976, 131] width 19 height 21
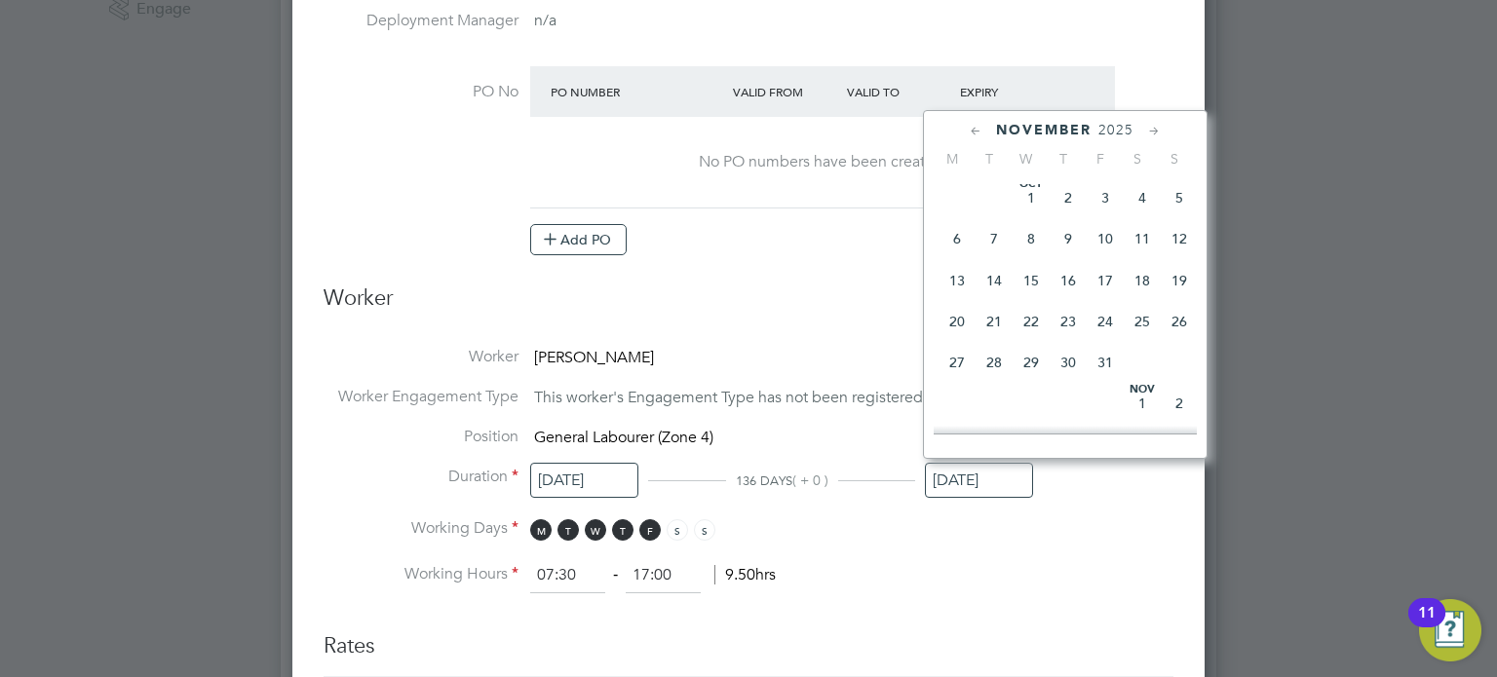
click at [971, 136] on icon at bounding box center [976, 131] width 19 height 21
click at [1150, 131] on icon at bounding box center [1154, 131] width 19 height 21
click at [967, 282] on span "11" at bounding box center [956, 280] width 37 height 37
type input "[DATE]"
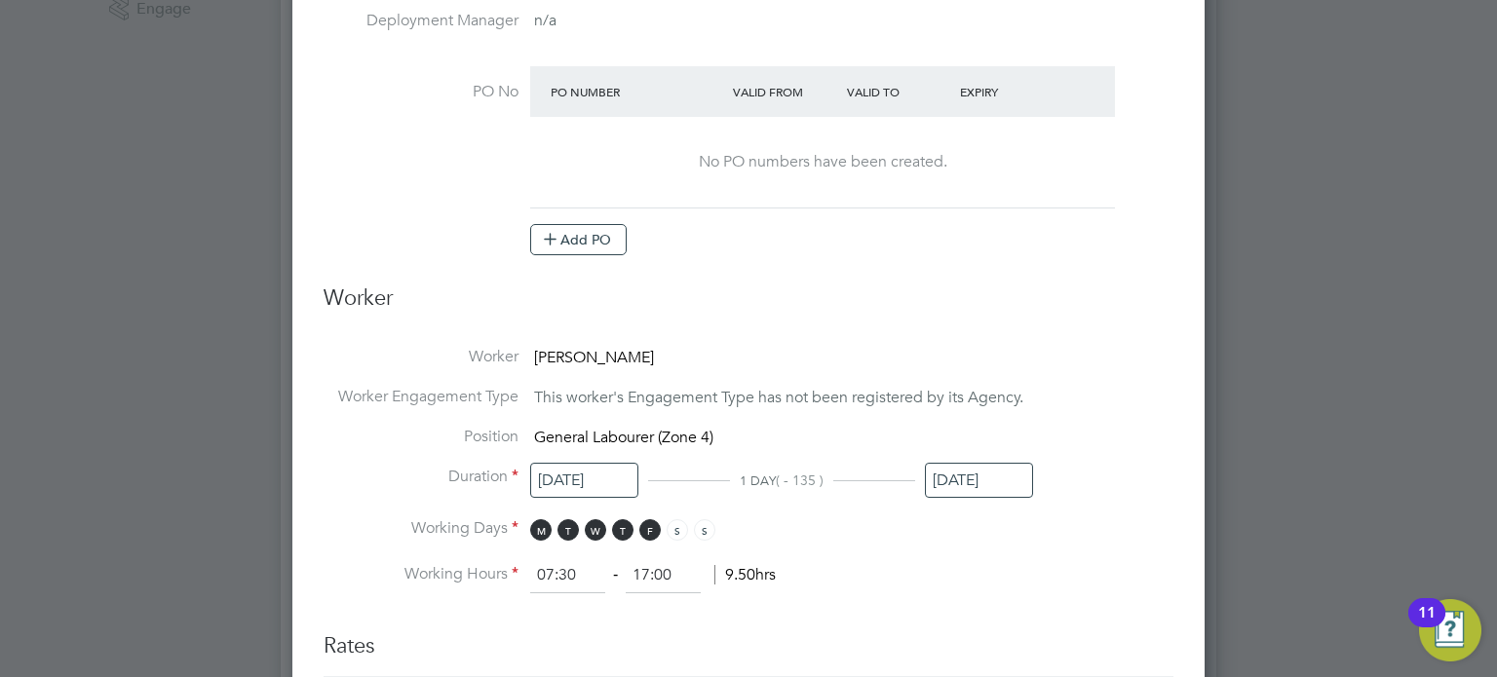
click at [1021, 459] on li "Position General Labourer (Zone 4)" at bounding box center [749, 447] width 850 height 40
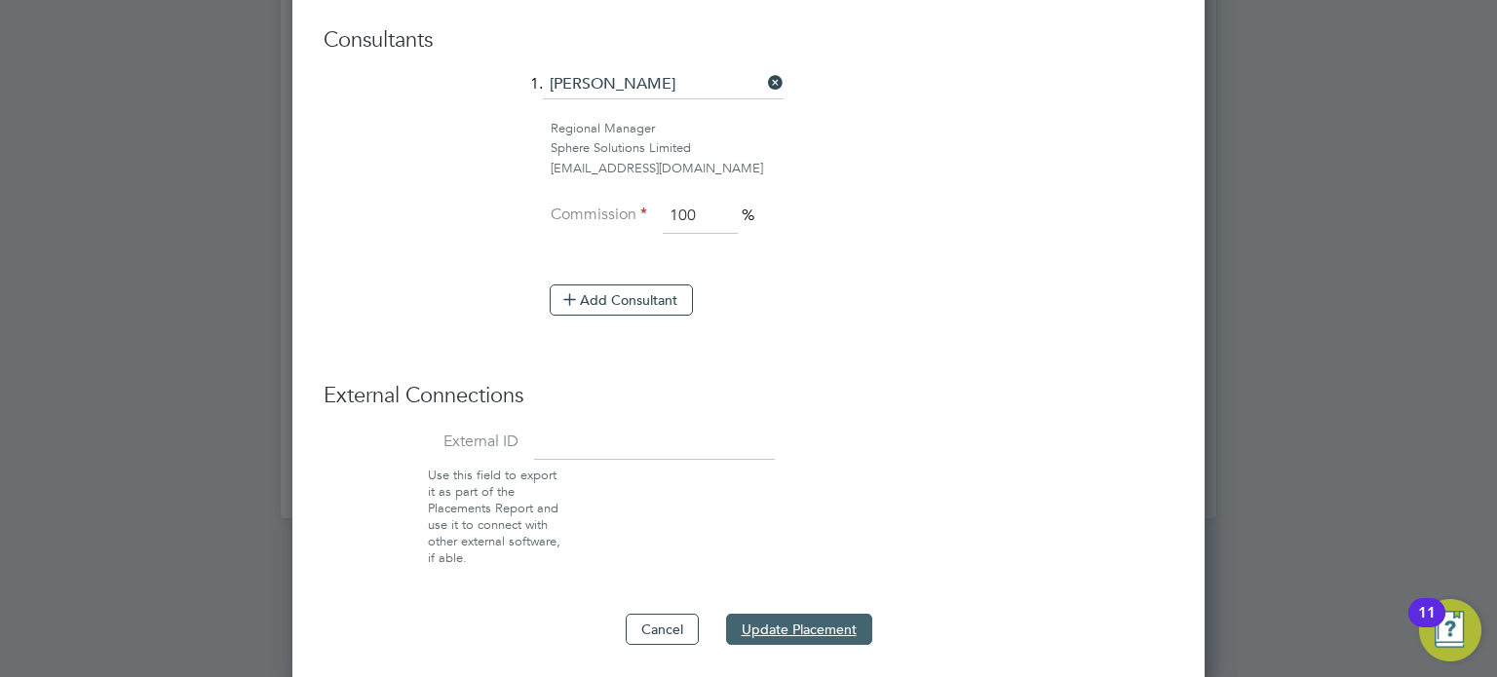
click at [763, 619] on button "Update Placement" at bounding box center [799, 629] width 146 height 31
